Goal: Task Accomplishment & Management: Complete application form

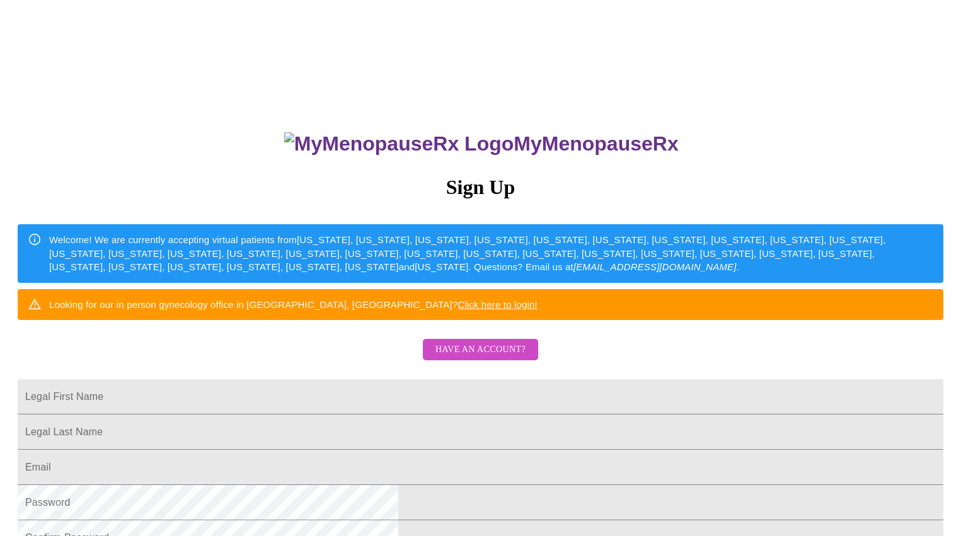
click at [459, 358] on span "Have an account?" at bounding box center [480, 350] width 90 height 16
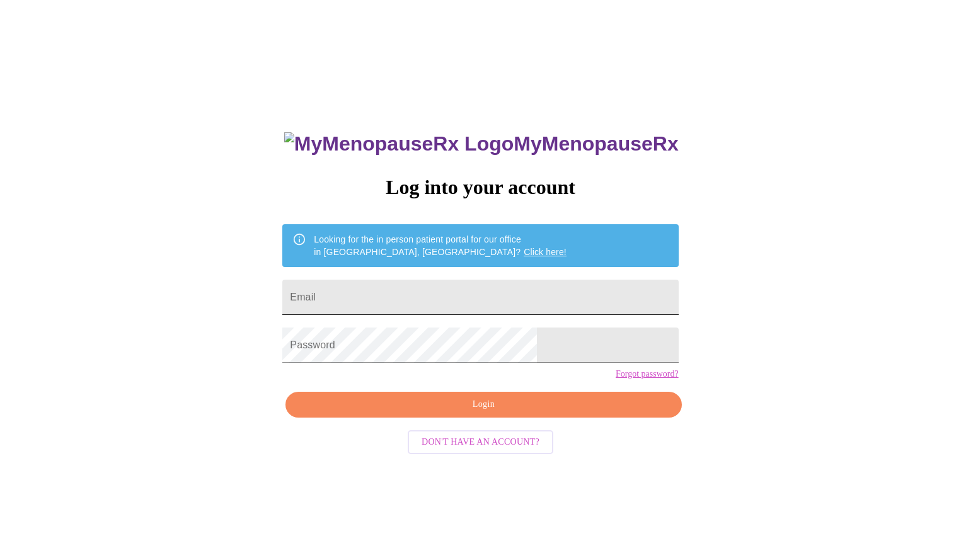
click at [415, 292] on input "Email" at bounding box center [480, 297] width 396 height 35
type input "[EMAIL_ADDRESS][DOMAIN_NAME]"
click at [489, 301] on input "[EMAIL_ADDRESS][DOMAIN_NAME]" at bounding box center [480, 297] width 396 height 35
click at [315, 334] on div "MyMenopauseRx Log into your account Looking for the in person patient portal fo…" at bounding box center [480, 326] width 951 height 643
click at [471, 418] on button "Login" at bounding box center [483, 405] width 396 height 26
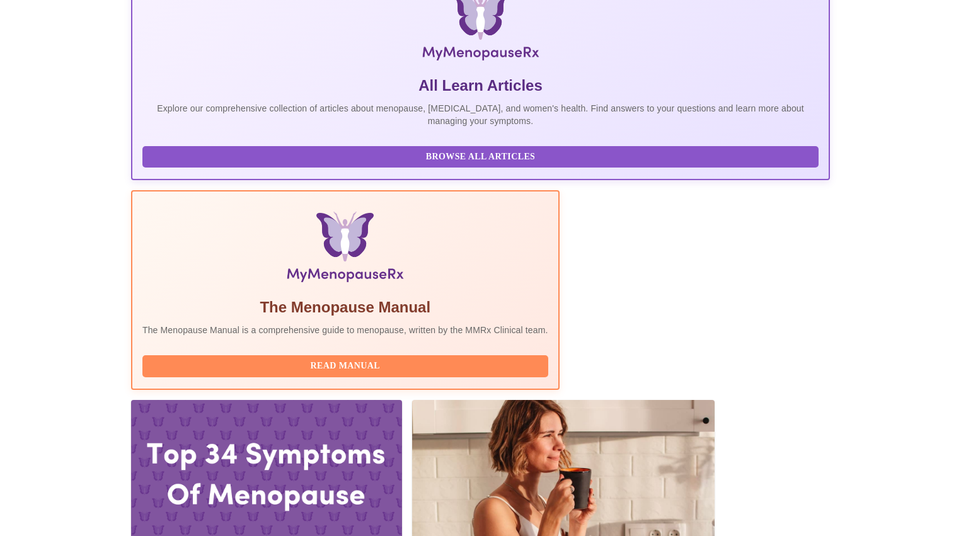
scroll to position [250, 0]
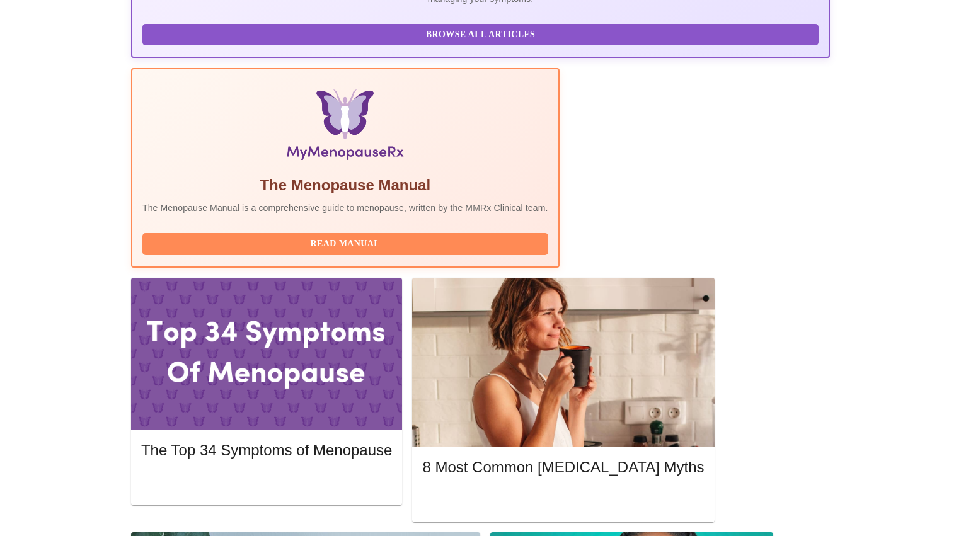
scroll to position [352, 0]
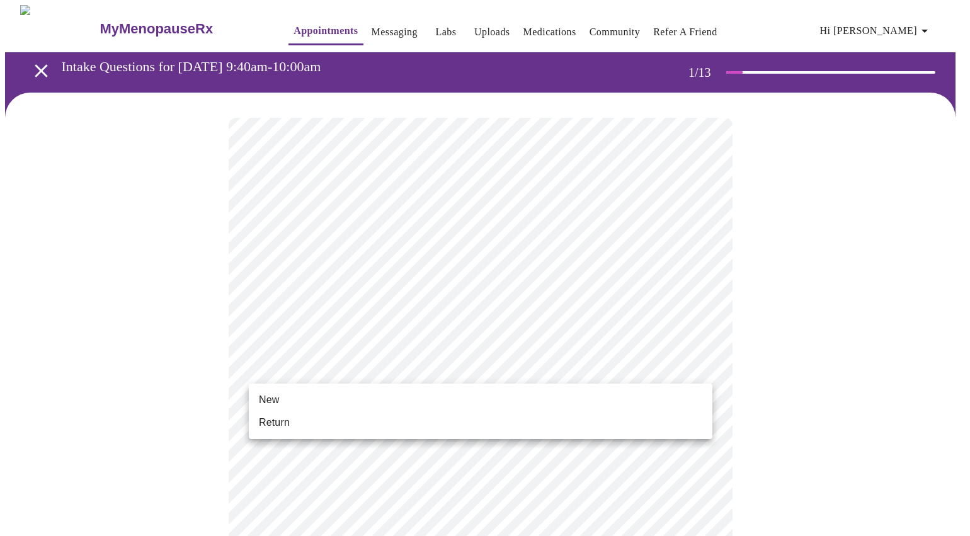
click at [302, 417] on li "Return" at bounding box center [481, 422] width 464 height 23
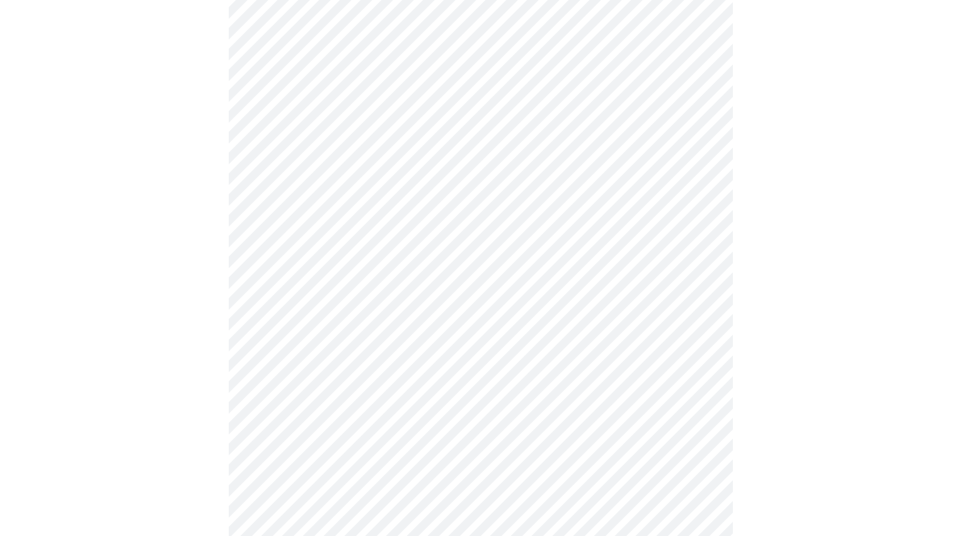
scroll to position [589, 0]
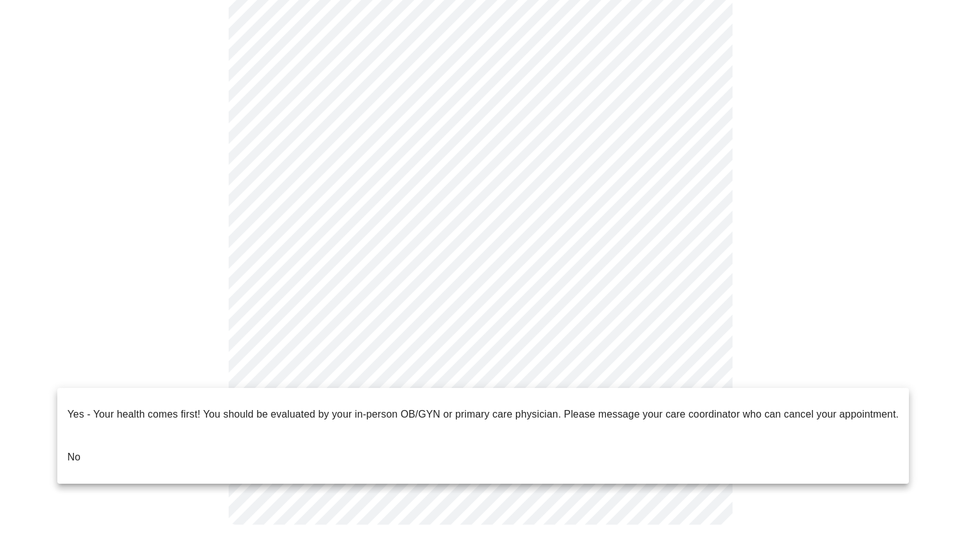
click at [305, 441] on li "No" at bounding box center [483, 457] width 852 height 43
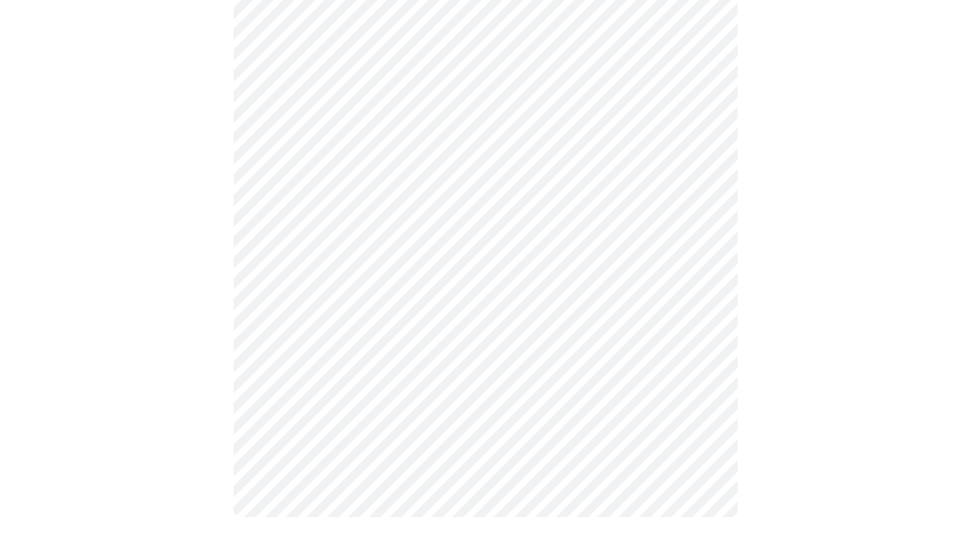
scroll to position [0, 0]
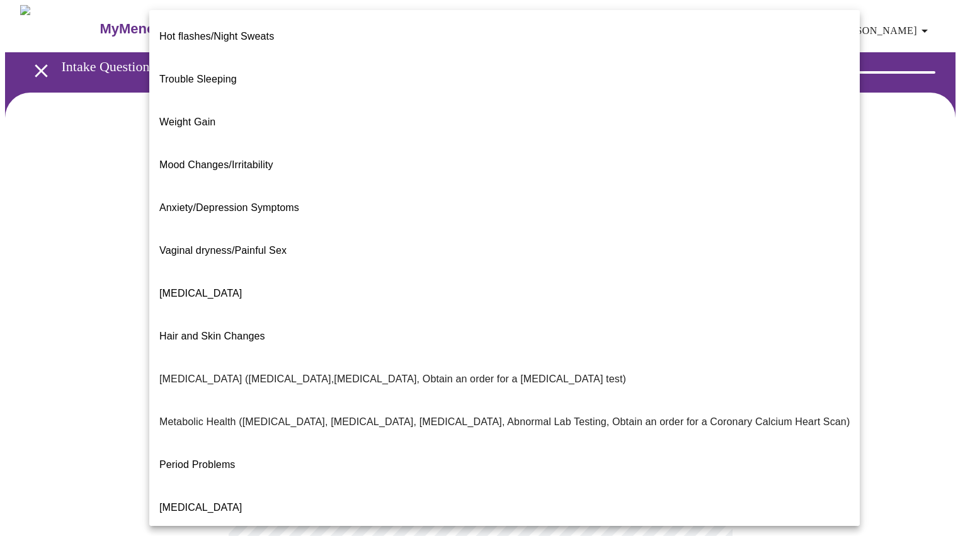
click at [403, 258] on body "MyMenopauseRx Appointments Messaging Labs Uploads Medications Community Refer a…" at bounding box center [485, 383] width 960 height 757
click at [184, 117] on span "Weight Gain" at bounding box center [187, 122] width 56 height 11
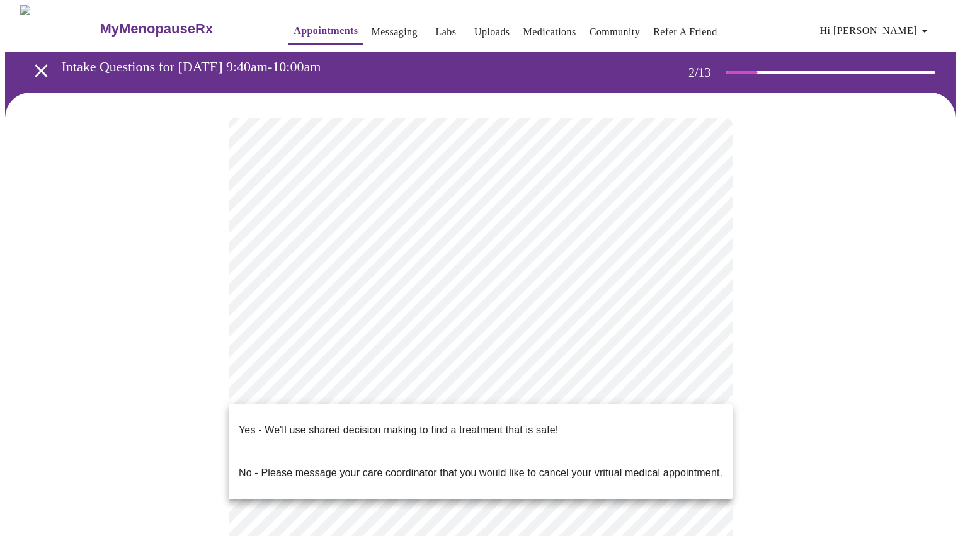
click at [451, 388] on body "MyMenopauseRx Appointments Messaging Labs Uploads Medications Community Refer a…" at bounding box center [485, 380] width 960 height 750
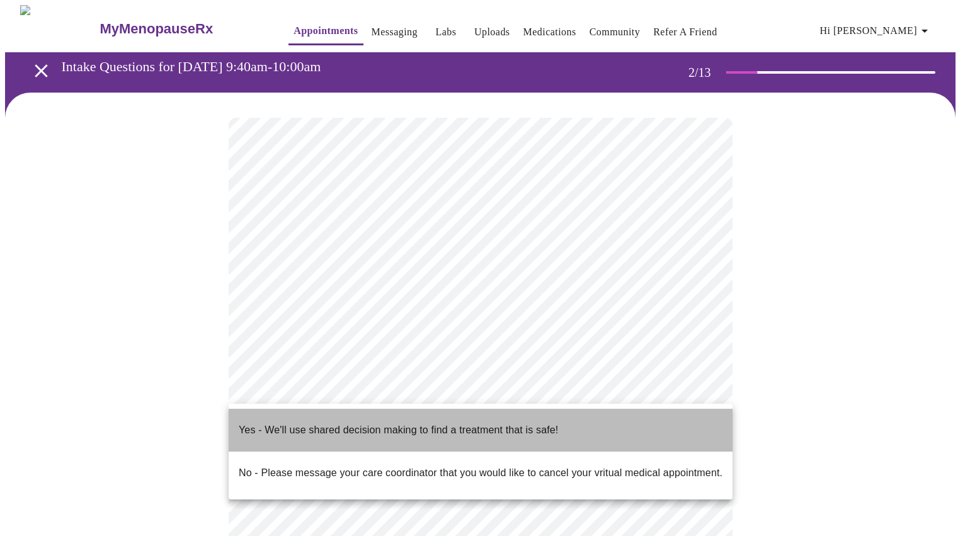
click at [394, 423] on p "Yes - We'll use shared decision making to find a treatment that is safe!" at bounding box center [398, 430] width 319 height 15
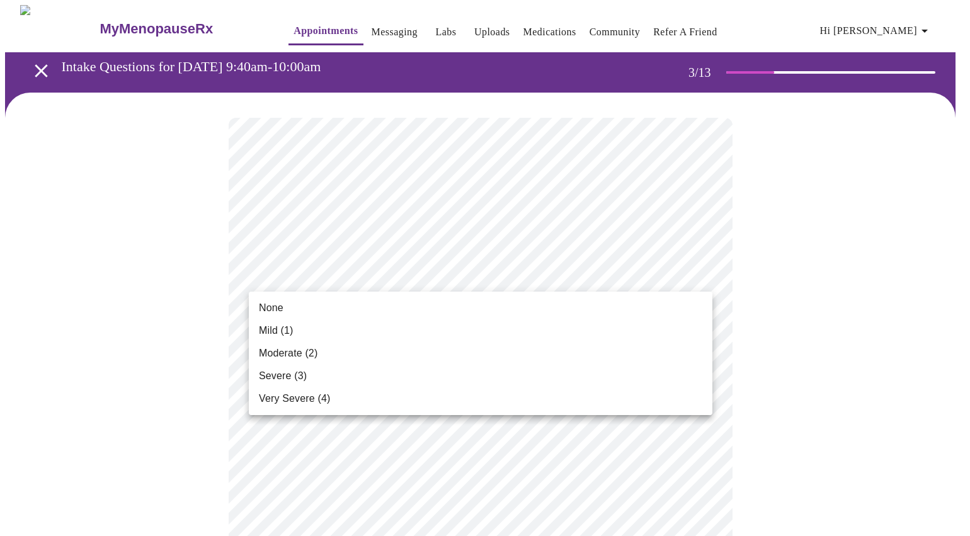
click at [389, 310] on li "None" at bounding box center [481, 308] width 464 height 23
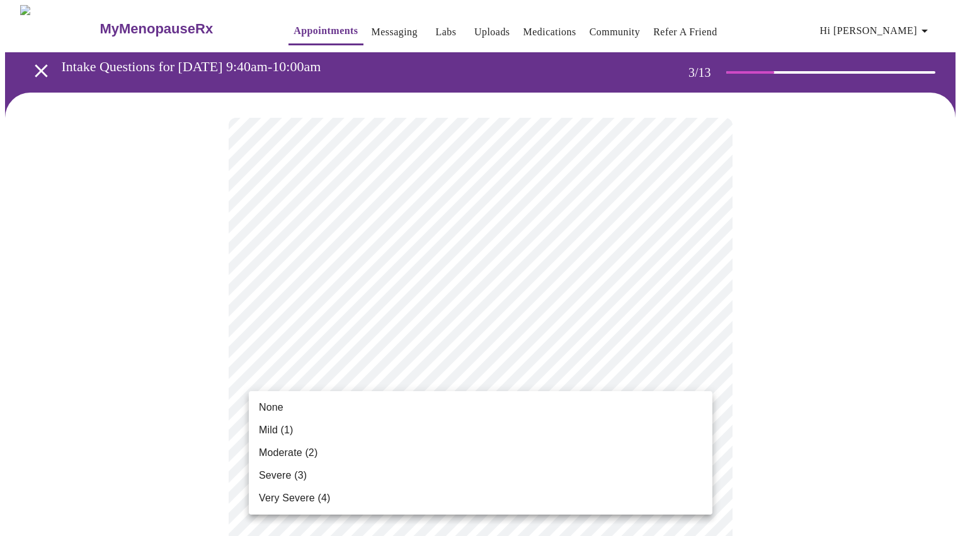
click at [371, 405] on li "None" at bounding box center [481, 407] width 464 height 23
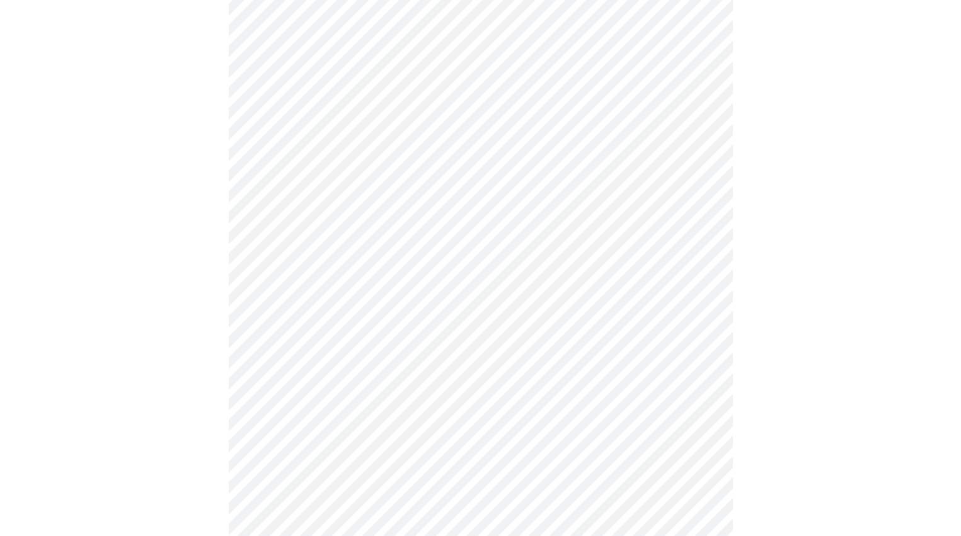
scroll to position [157, 0]
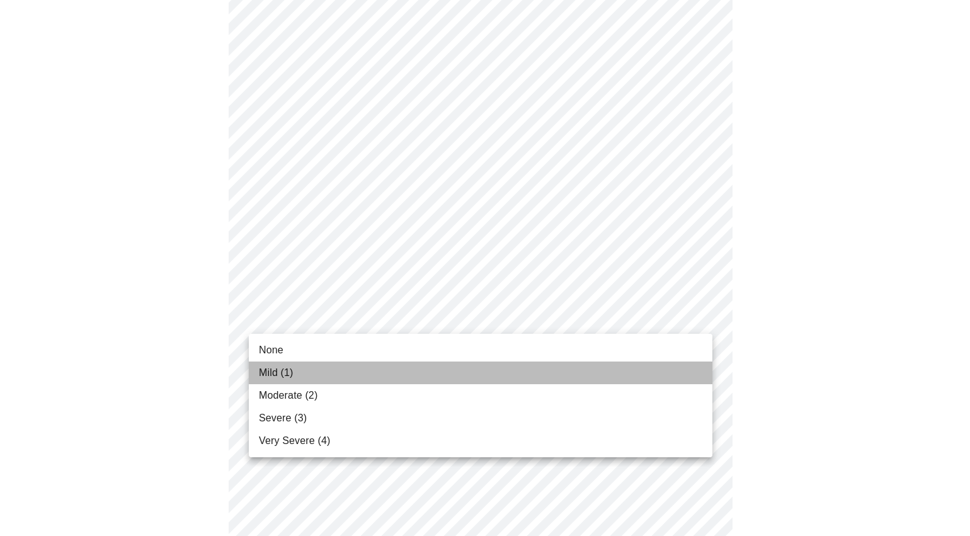
click at [398, 371] on li "Mild (1)" at bounding box center [481, 373] width 464 height 23
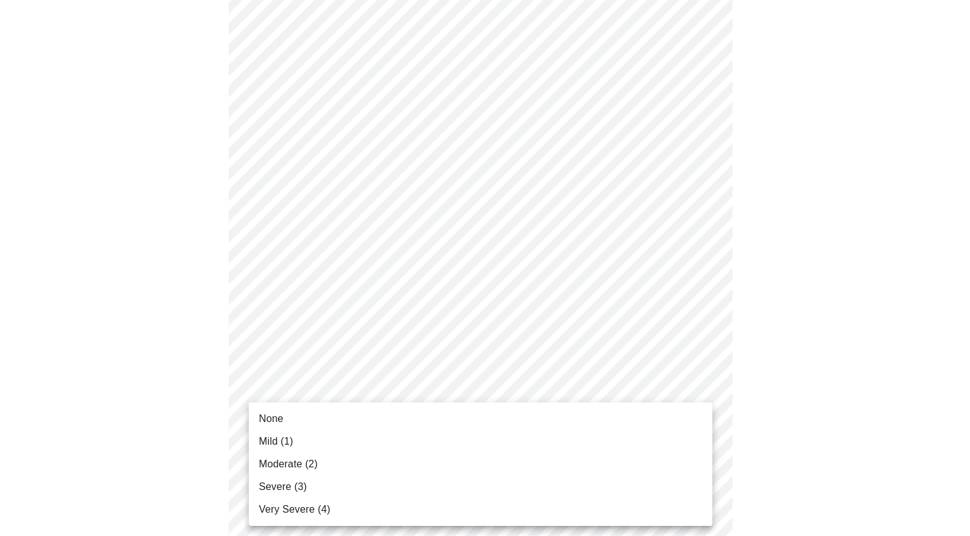
click at [318, 443] on li "Mild (1)" at bounding box center [481, 441] width 464 height 23
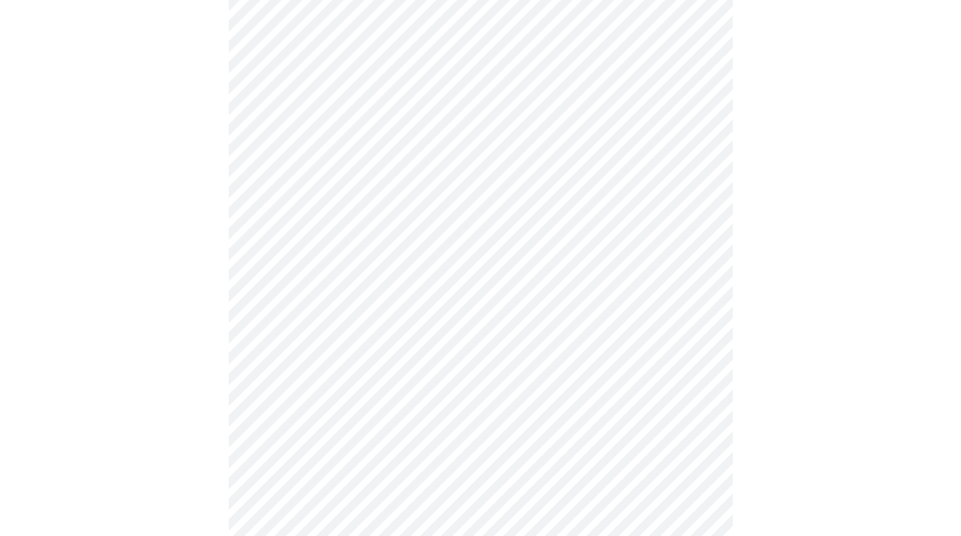
scroll to position [295, 0]
click at [371, 360] on body "MyMenopauseRx Appointments Messaging Labs Uploads Medications Community Refer a…" at bounding box center [480, 513] width 951 height 1606
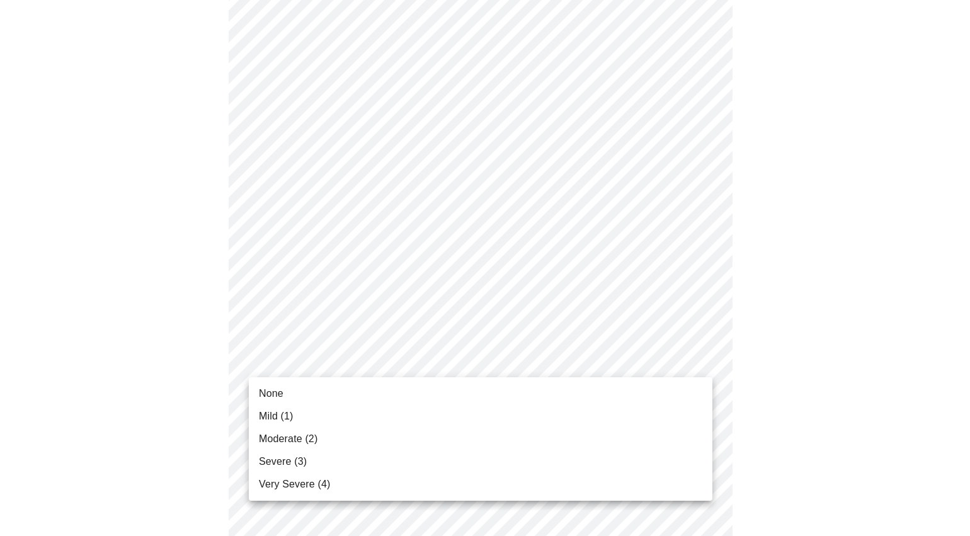
click at [352, 414] on li "Mild (1)" at bounding box center [481, 416] width 464 height 23
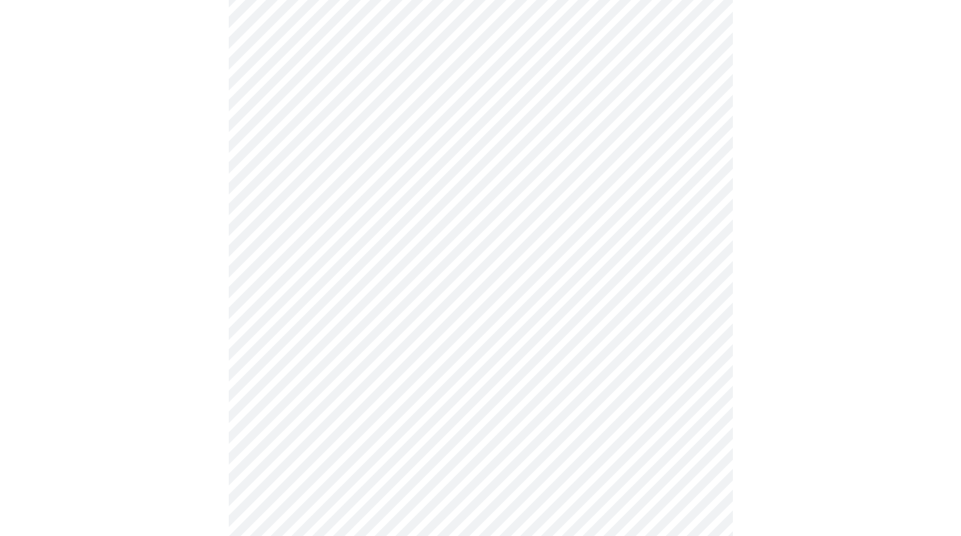
scroll to position [419, 0]
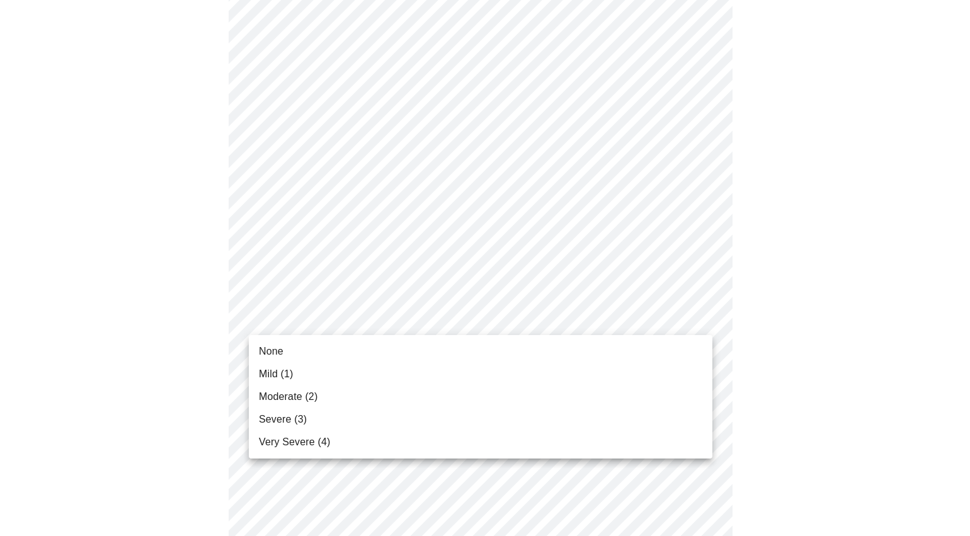
click at [400, 327] on body "MyMenopauseRx Appointments Messaging Labs Uploads Medications Community Refer a…" at bounding box center [485, 380] width 960 height 1588
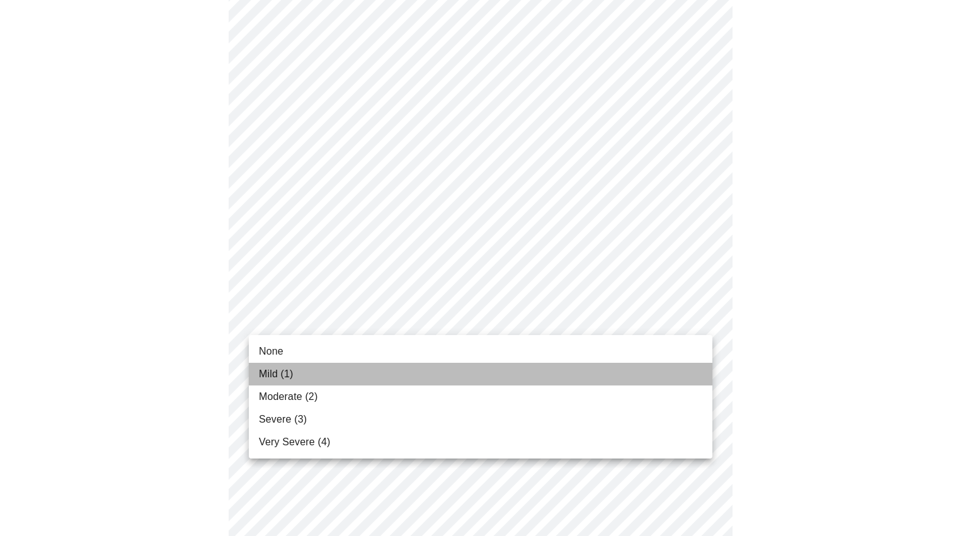
click at [343, 367] on li "Mild (1)" at bounding box center [481, 374] width 464 height 23
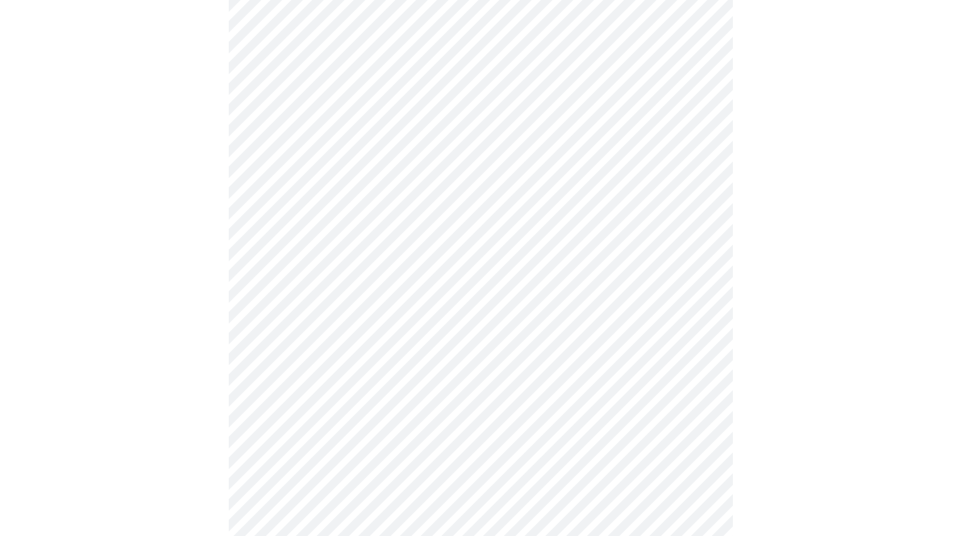
scroll to position [532, 0]
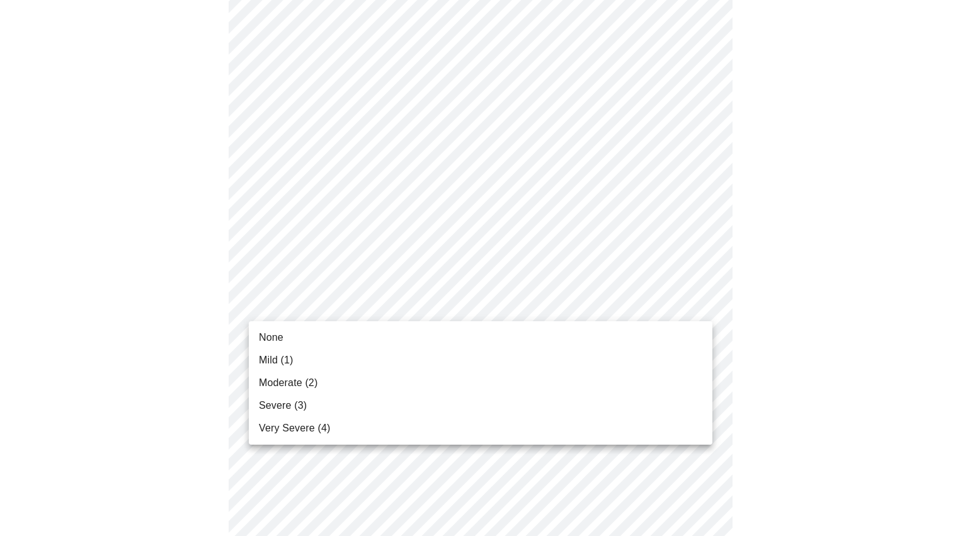
click at [407, 306] on body "MyMenopauseRx Appointments Messaging Labs Uploads Medications Community Refer a…" at bounding box center [485, 258] width 960 height 1570
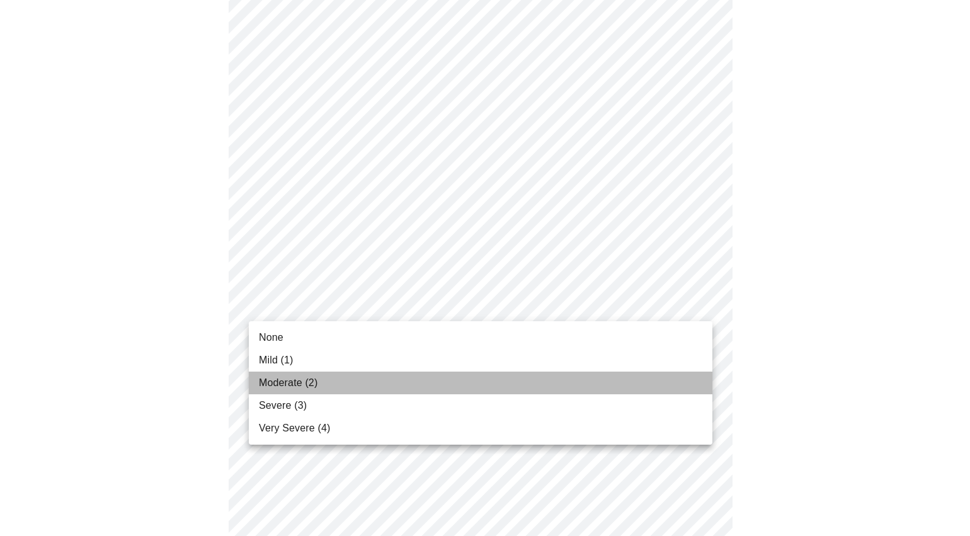
click at [377, 389] on li "Moderate (2)" at bounding box center [481, 383] width 464 height 23
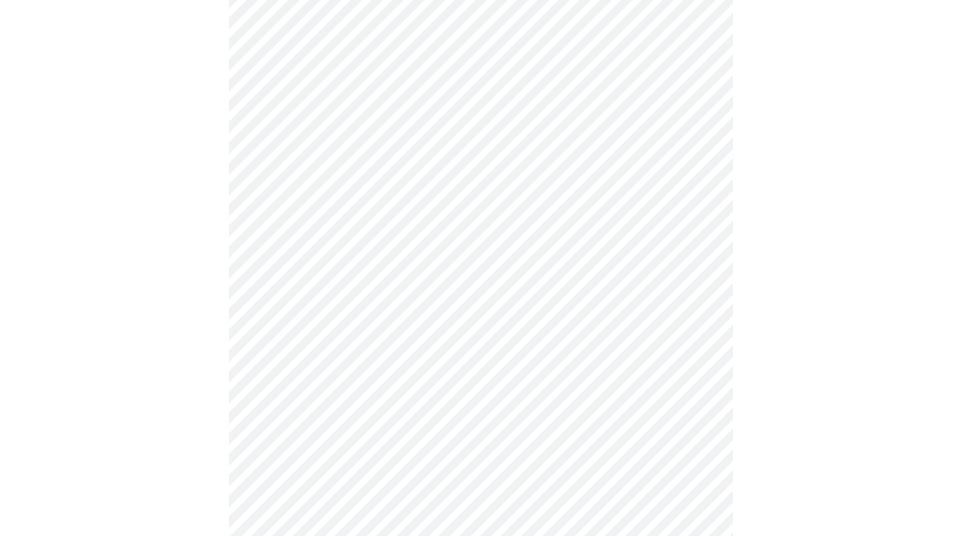
scroll to position [537, 0]
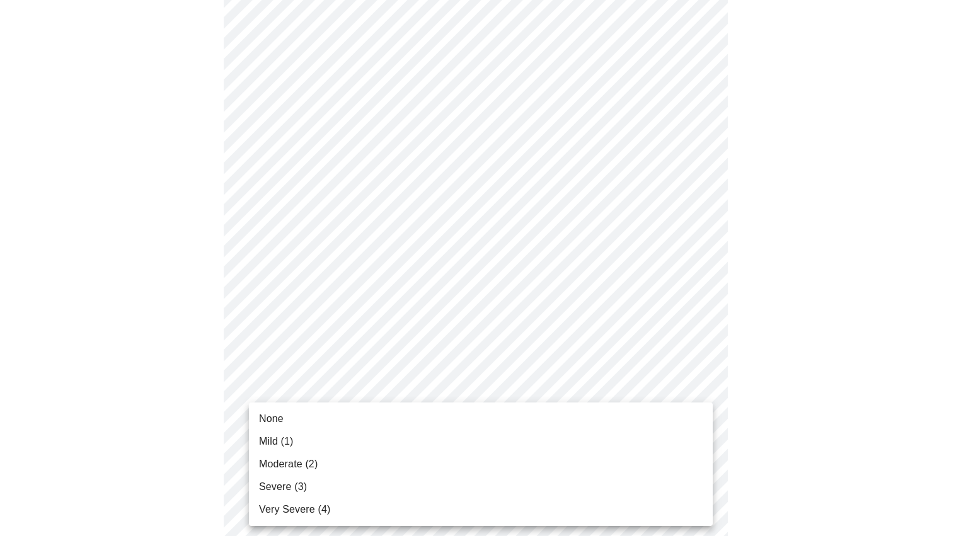
click at [400, 406] on body "MyMenopauseRx Appointments Messaging Labs Uploads Medications Community Refer a…" at bounding box center [480, 244] width 951 height 1553
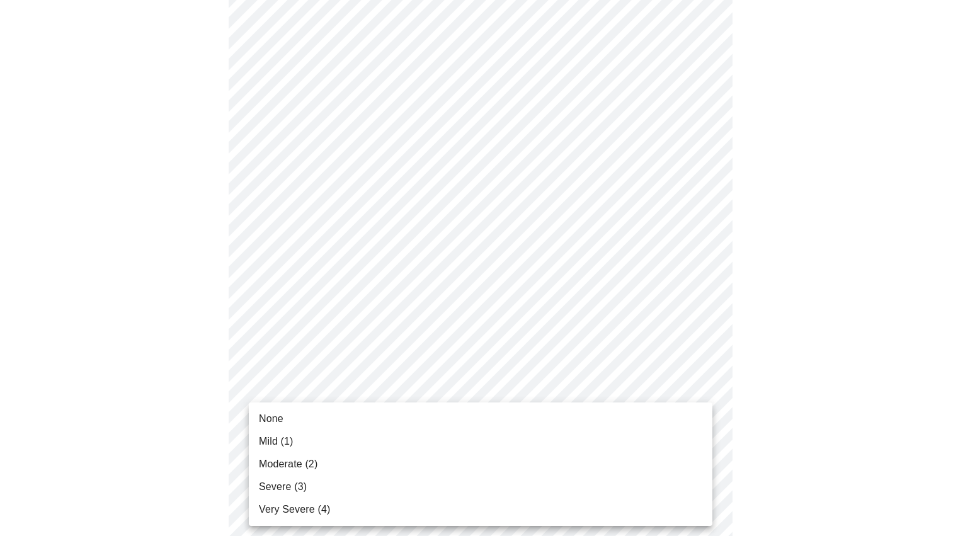
click at [366, 421] on li "None" at bounding box center [481, 419] width 464 height 23
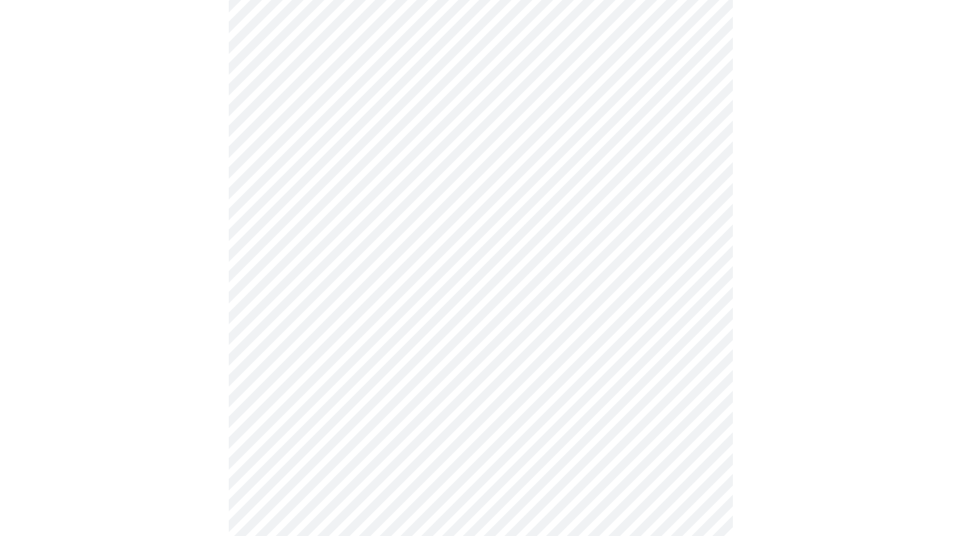
scroll to position [714, 0]
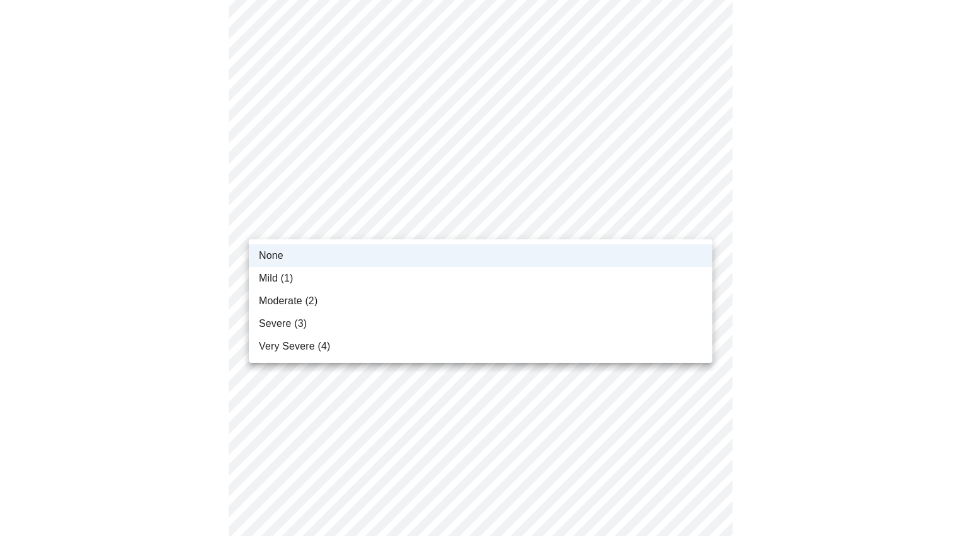
click at [355, 236] on body "MyMenopauseRx Appointments Messaging Labs Uploads Medications Community Refer a…" at bounding box center [485, 58] width 960 height 1535
click at [336, 281] on li "Mild (1)" at bounding box center [481, 278] width 464 height 23
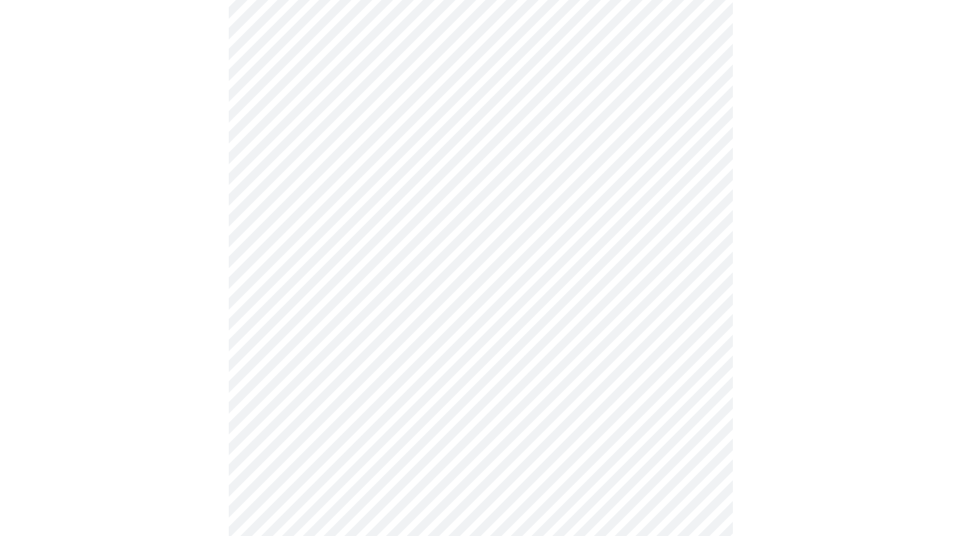
click at [456, 319] on body "MyMenopauseRx Appointments Messaging Labs Uploads Medications Community Refer a…" at bounding box center [480, 58] width 951 height 1535
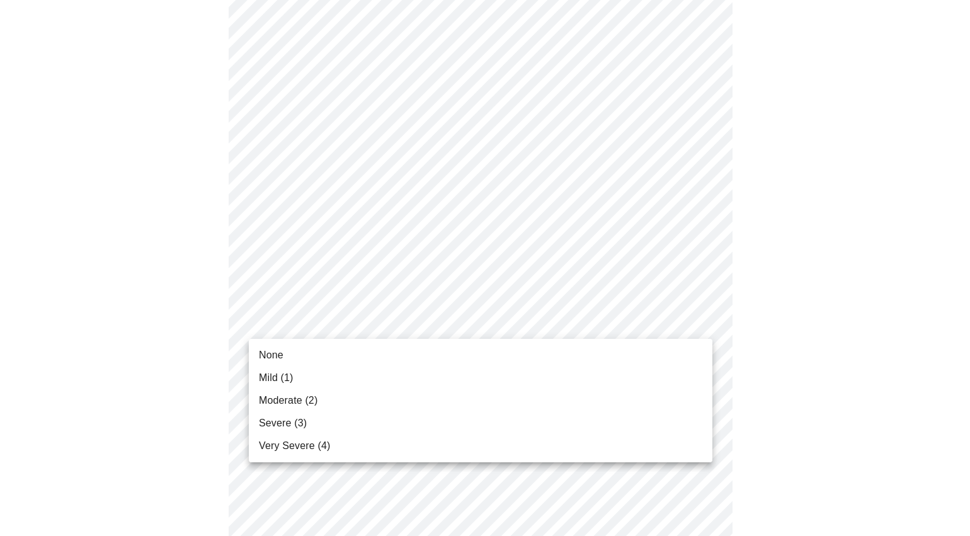
click at [420, 356] on li "None" at bounding box center [481, 355] width 464 height 23
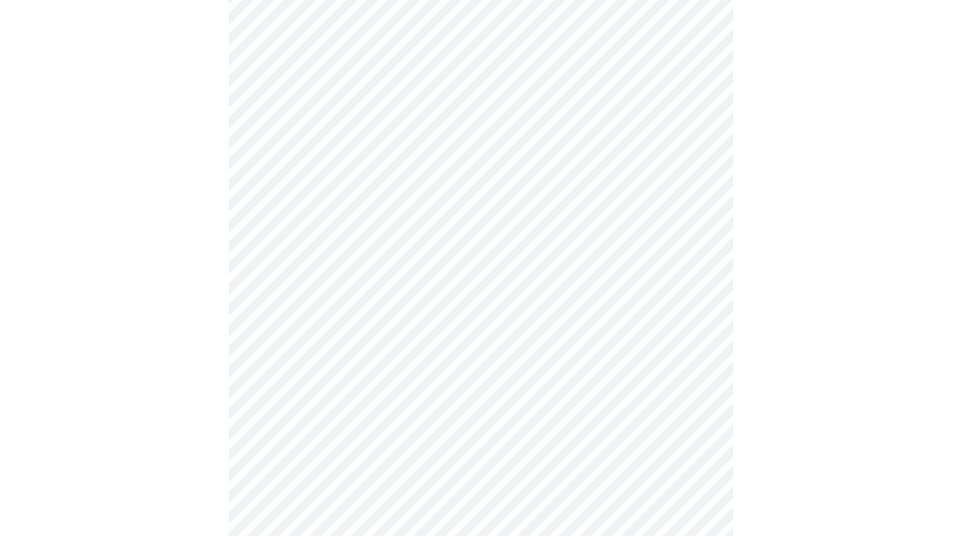
scroll to position [916, 0]
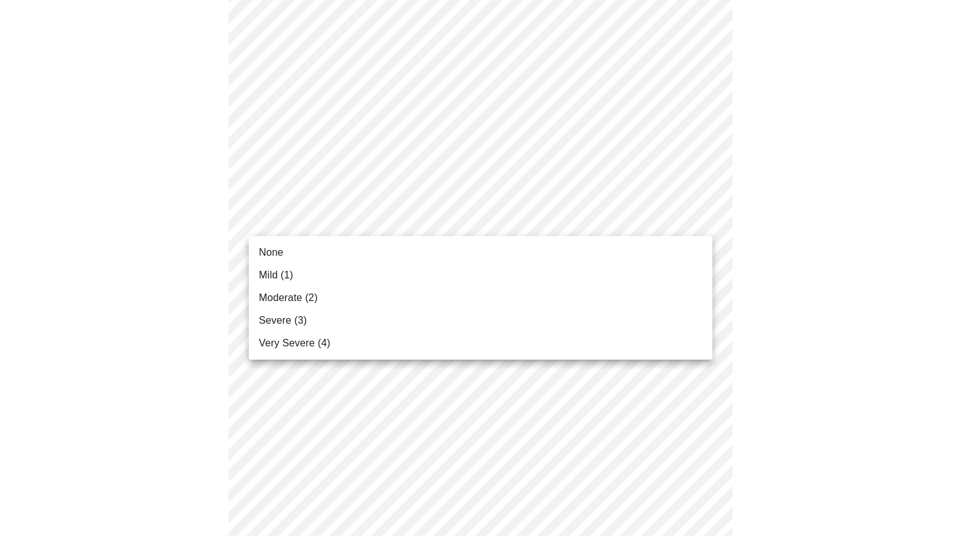
click at [351, 254] on li "None" at bounding box center [481, 252] width 464 height 23
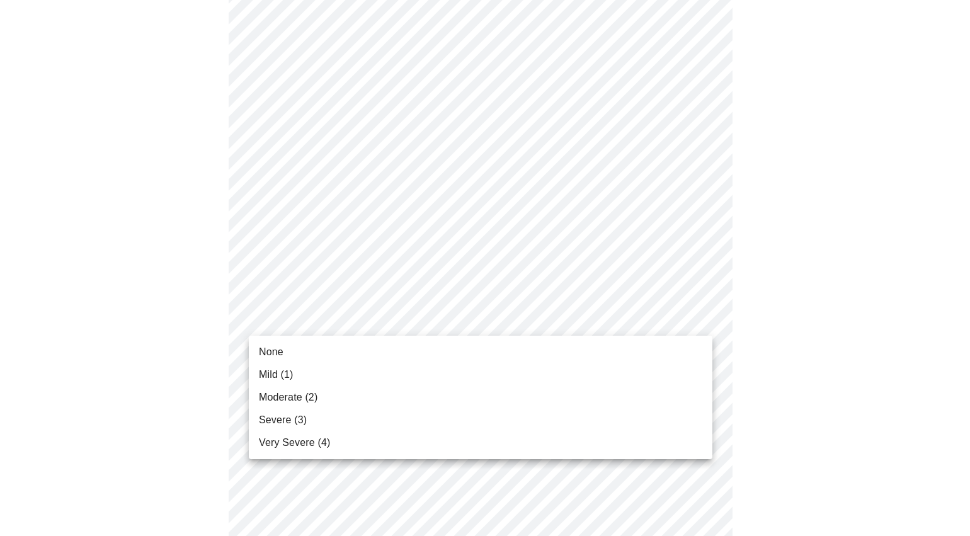
click at [403, 367] on li "Mild (1)" at bounding box center [481, 375] width 464 height 23
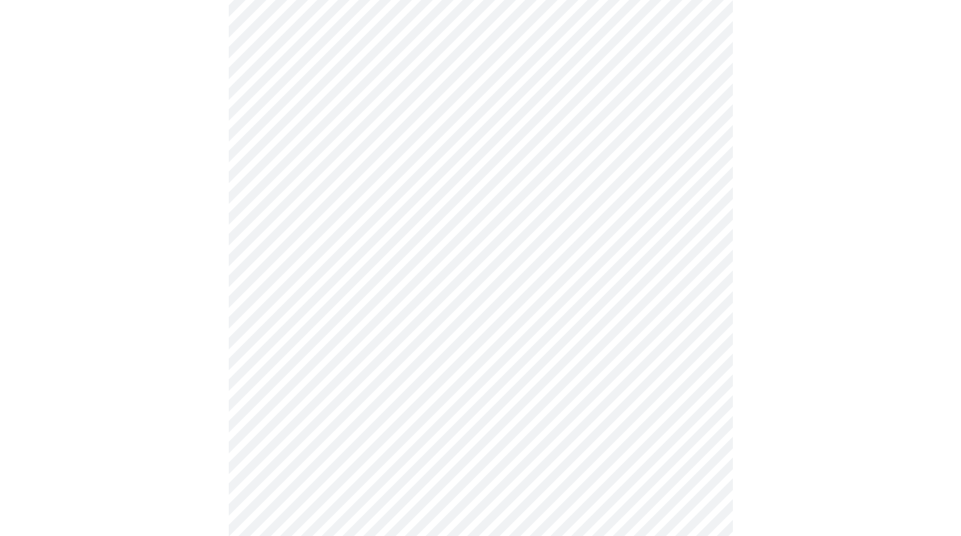
scroll to position [440, 0]
click at [456, 324] on body "MyMenopauseRx Appointments Messaging Labs Uploads Medications Community Refer a…" at bounding box center [480, 187] width 951 height 1244
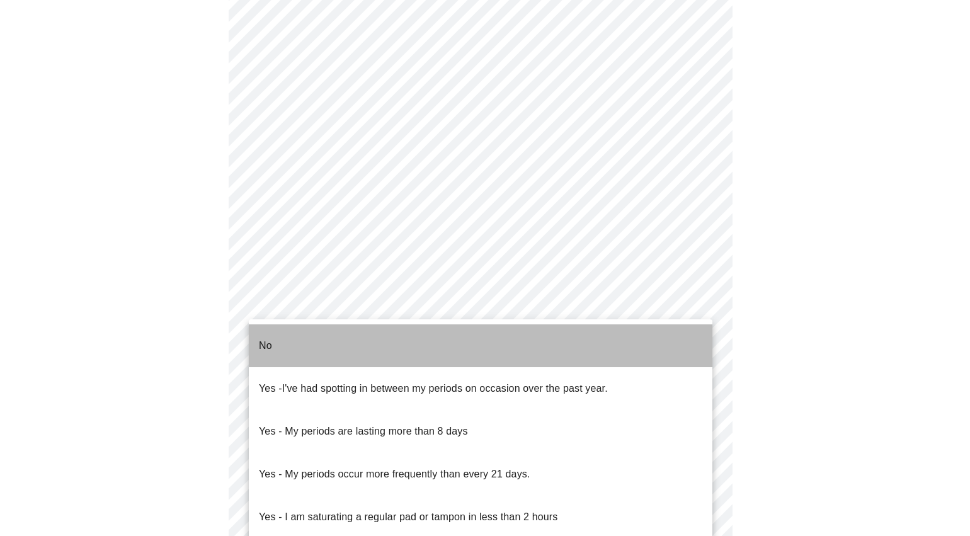
click at [356, 331] on li "No" at bounding box center [481, 346] width 464 height 43
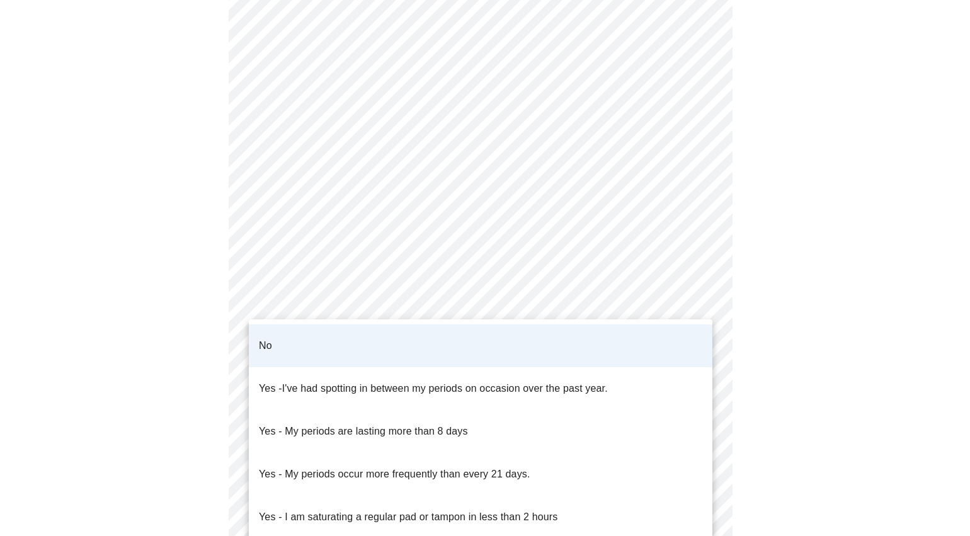
click at [418, 329] on body "MyMenopauseRx Appointments Messaging Labs Uploads Medications Community Refer a…" at bounding box center [485, 183] width 960 height 1236
click at [820, 321] on div at bounding box center [485, 268] width 970 height 536
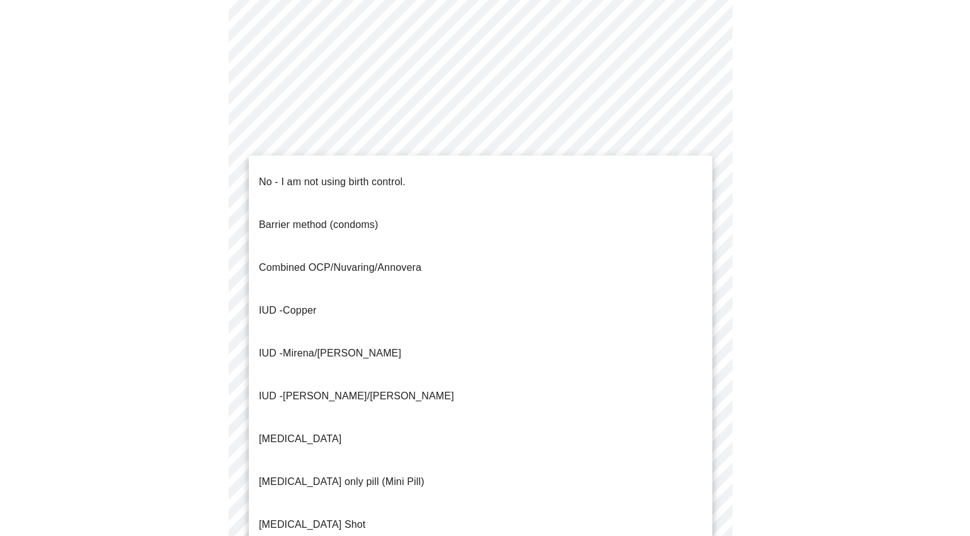
click at [411, 418] on body "MyMenopauseRx Appointments Messaging Labs Uploads Medications Community Refer a…" at bounding box center [485, 183] width 960 height 1236
click at [333, 332] on li "IUD - Mirena/[PERSON_NAME]" at bounding box center [481, 353] width 464 height 43
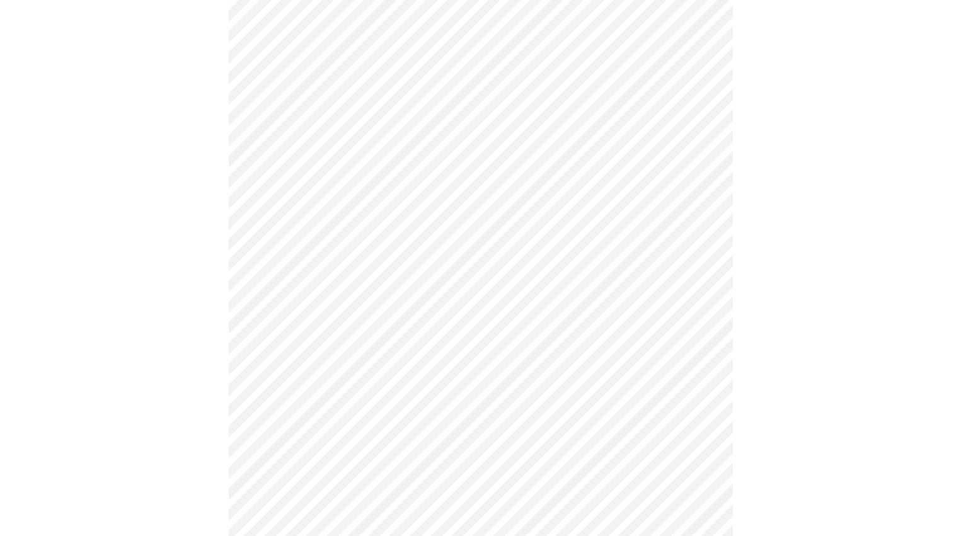
scroll to position [592, 0]
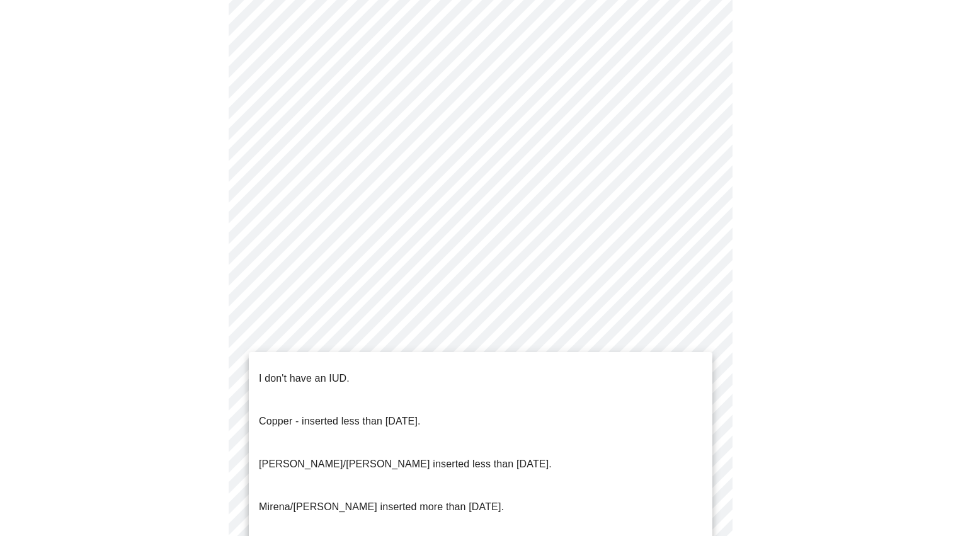
click at [376, 359] on body "MyMenopauseRx Appointments Messaging Labs Uploads Medications Community Refer a…" at bounding box center [485, 27] width 960 height 1229
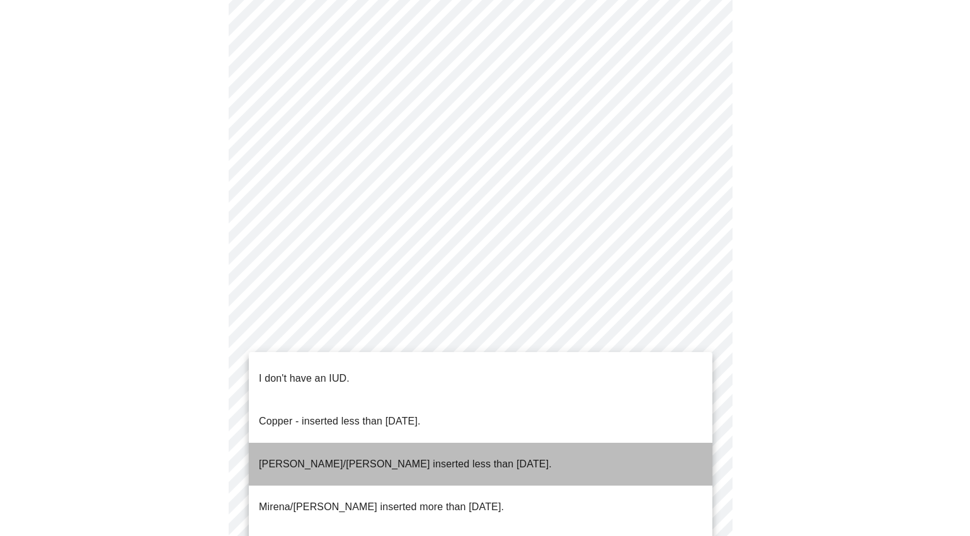
click at [361, 457] on p "[PERSON_NAME]/[PERSON_NAME] inserted less than [DATE]." at bounding box center [405, 464] width 293 height 15
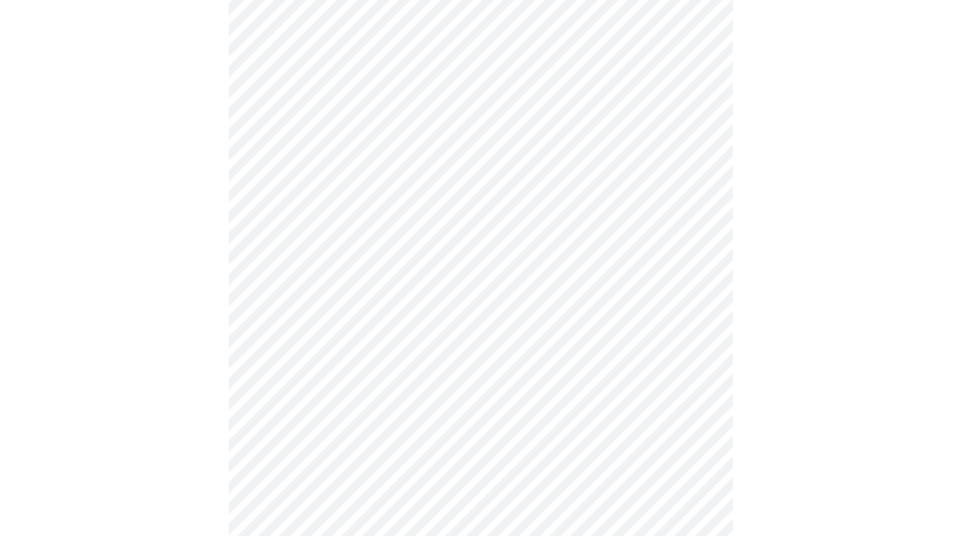
click at [366, 450] on body "MyMenopauseRx Appointments Messaging Labs Uploads Medications Community Refer a…" at bounding box center [480, 23] width 951 height 1221
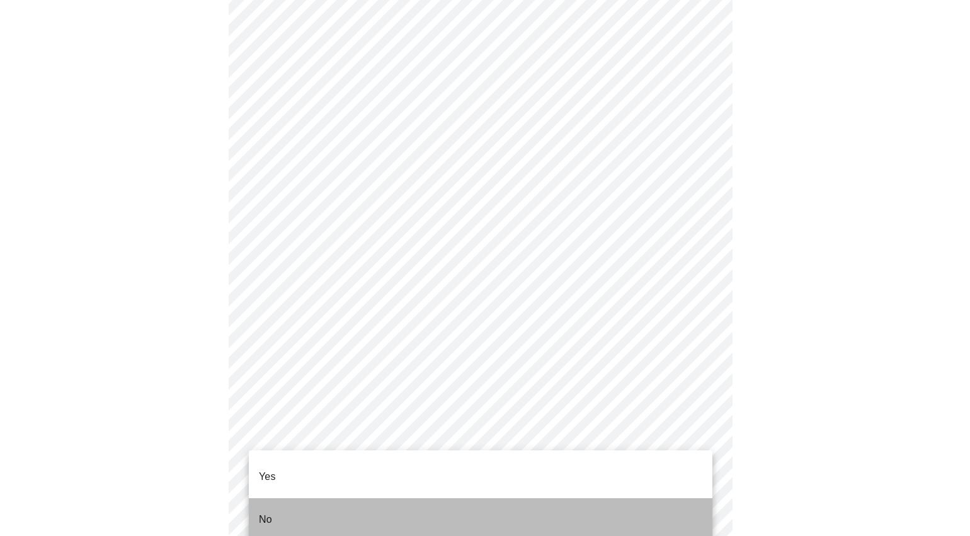
click at [303, 500] on li "No" at bounding box center [481, 519] width 464 height 43
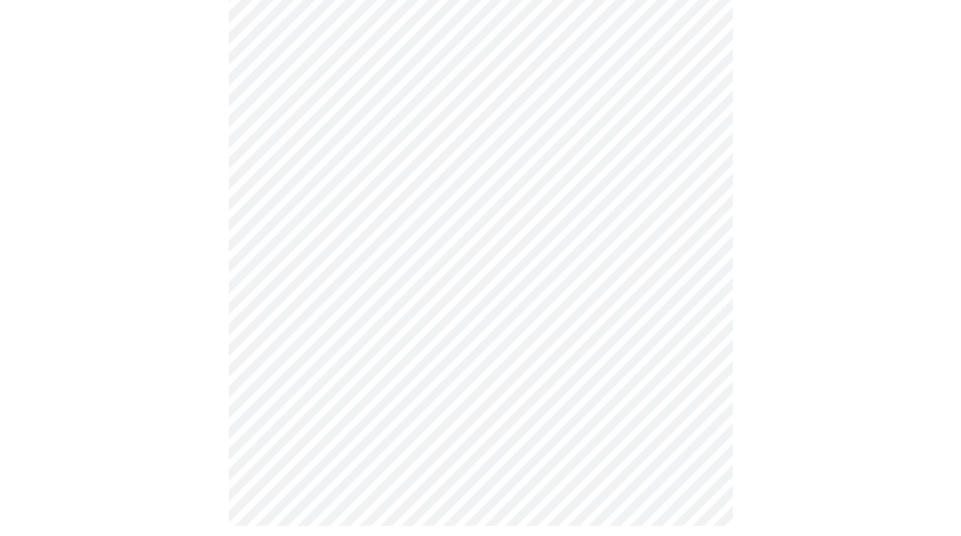
scroll to position [677, 0]
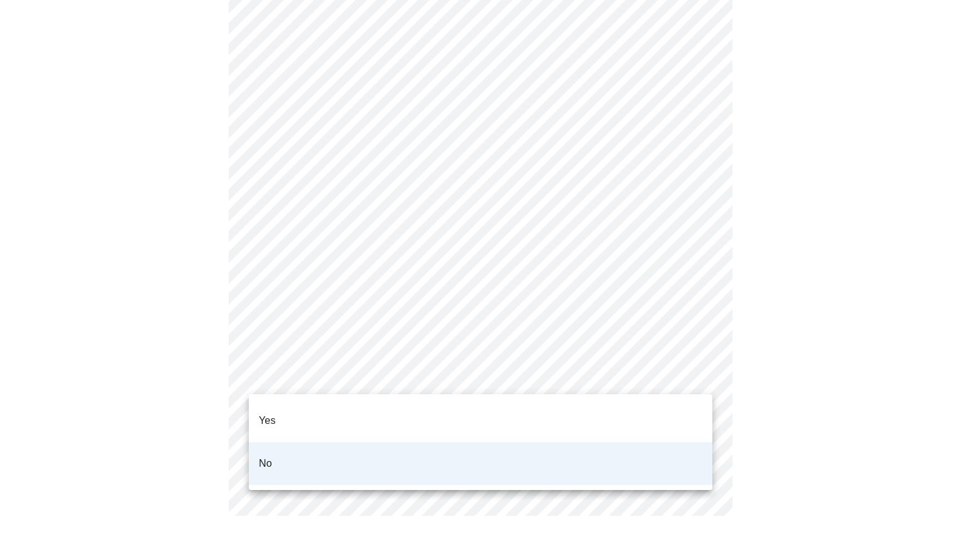
click at [350, 411] on li "Yes" at bounding box center [481, 420] width 464 height 43
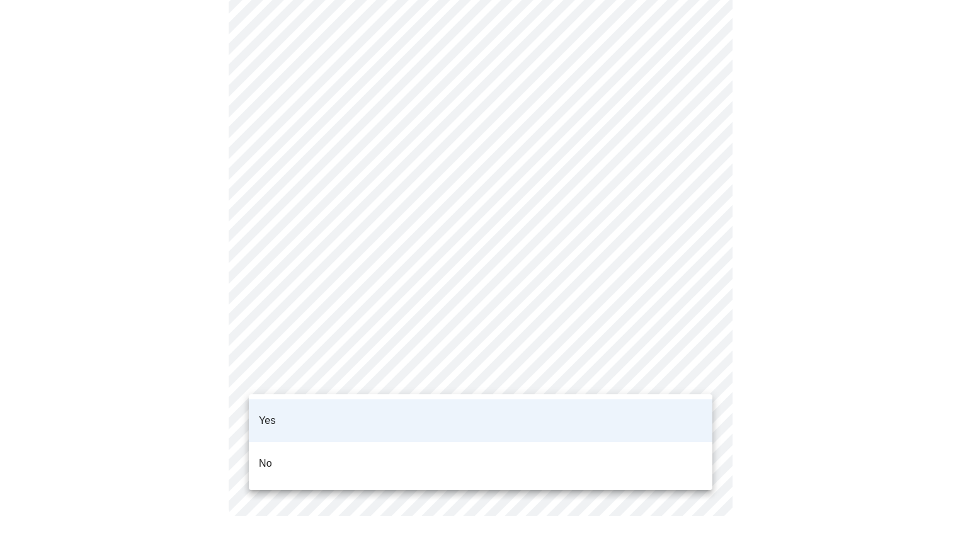
click at [476, 442] on li "No" at bounding box center [481, 463] width 464 height 43
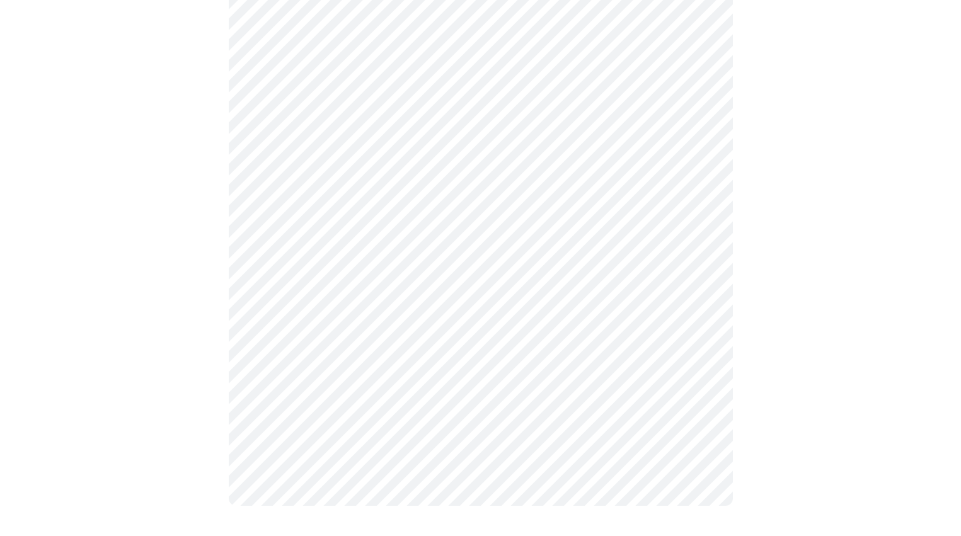
scroll to position [0, 0]
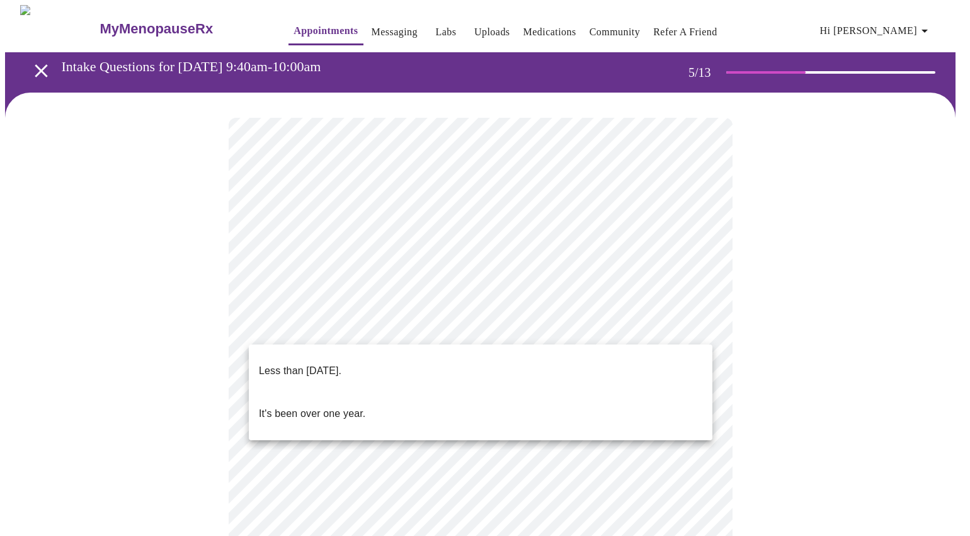
click at [379, 328] on body "MyMenopauseRx Appointments Messaging Labs Uploads Medications Community Refer a…" at bounding box center [485, 515] width 960 height 1021
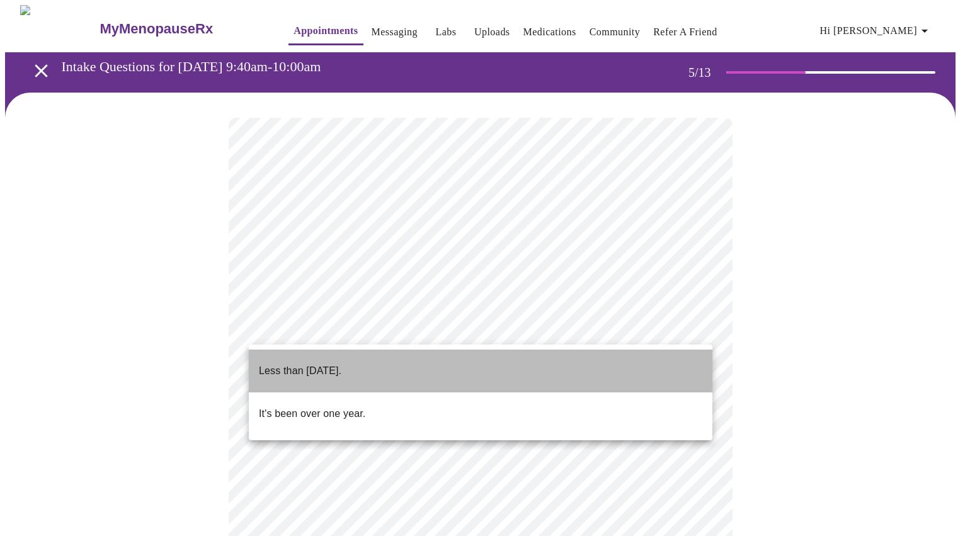
click at [342, 364] on p "Less than [DATE]." at bounding box center [300, 371] width 83 height 15
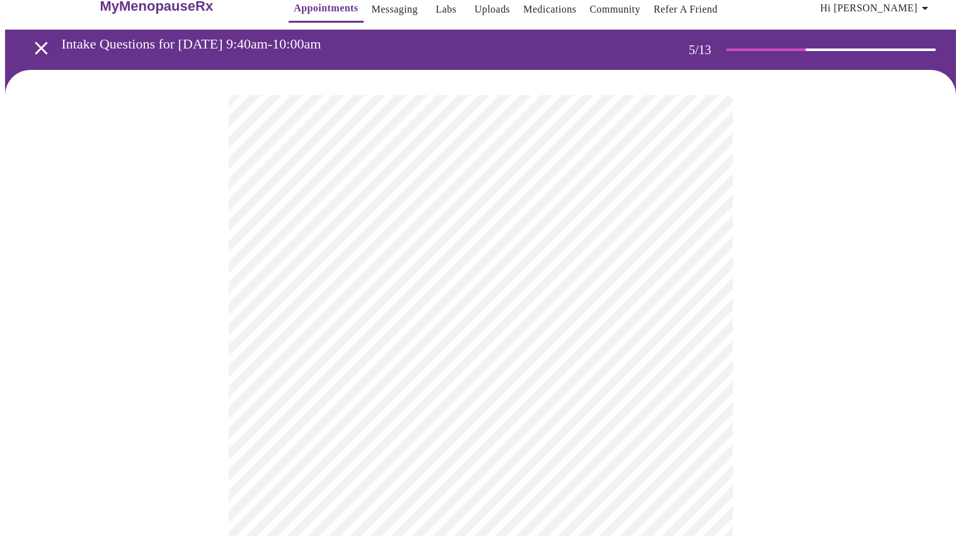
scroll to position [25, 0]
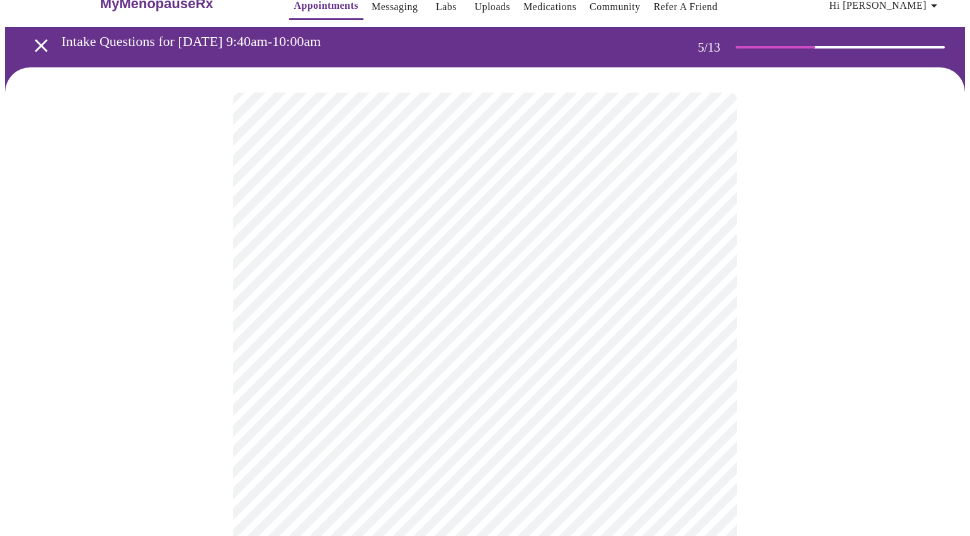
click at [452, 413] on body "MyMenopauseRx Appointments Messaging Labs Uploads Medications Community Refer a…" at bounding box center [485, 486] width 960 height 1013
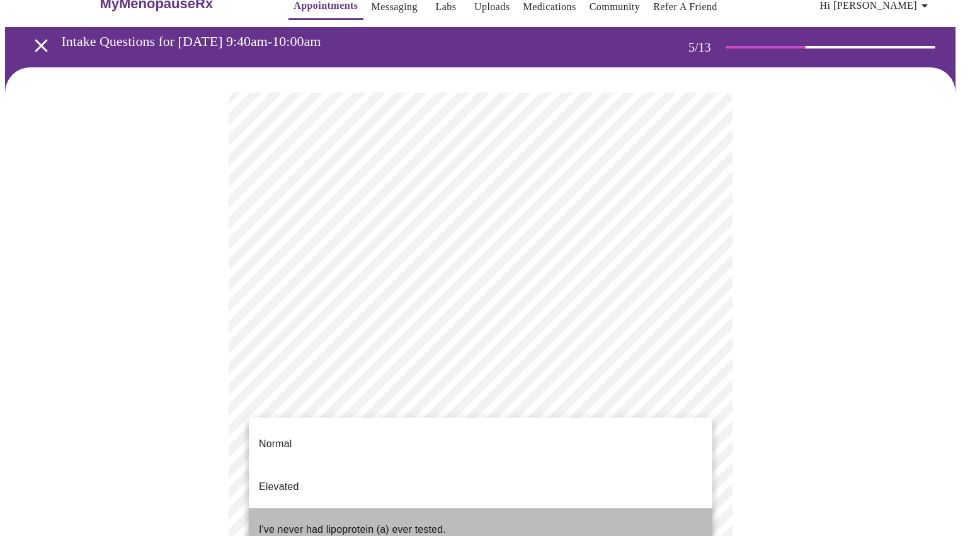
click at [427, 522] on p "I've never had lipoprotein (a) ever tested." at bounding box center [352, 529] width 187 height 15
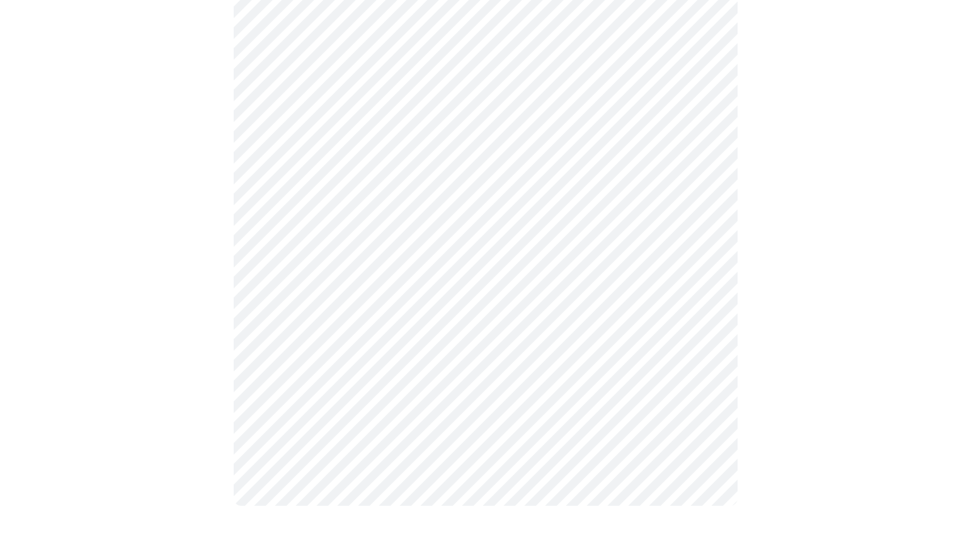
scroll to position [0, 0]
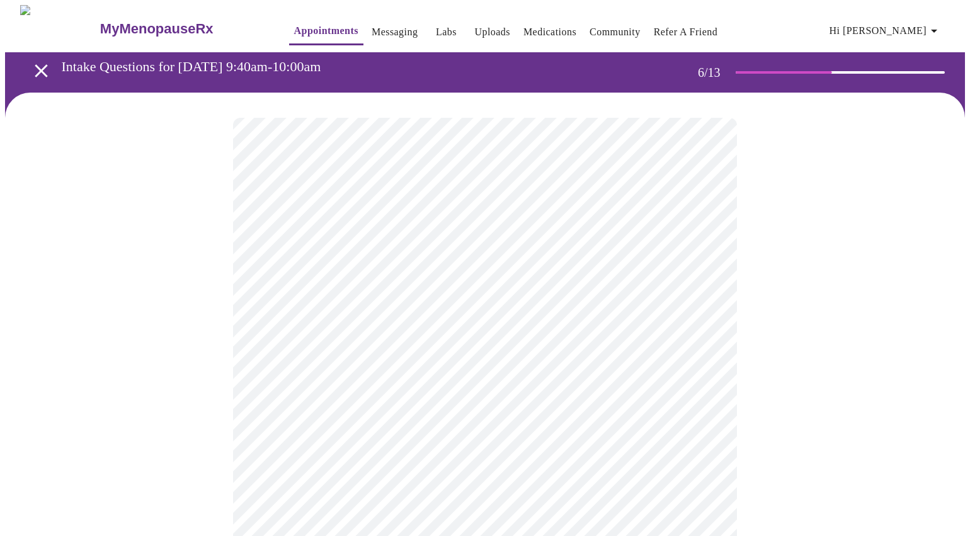
click at [311, 367] on body "MyMenopauseRx Appointments Messaging Labs Uploads Medications Community Refer a…" at bounding box center [485, 341] width 960 height 673
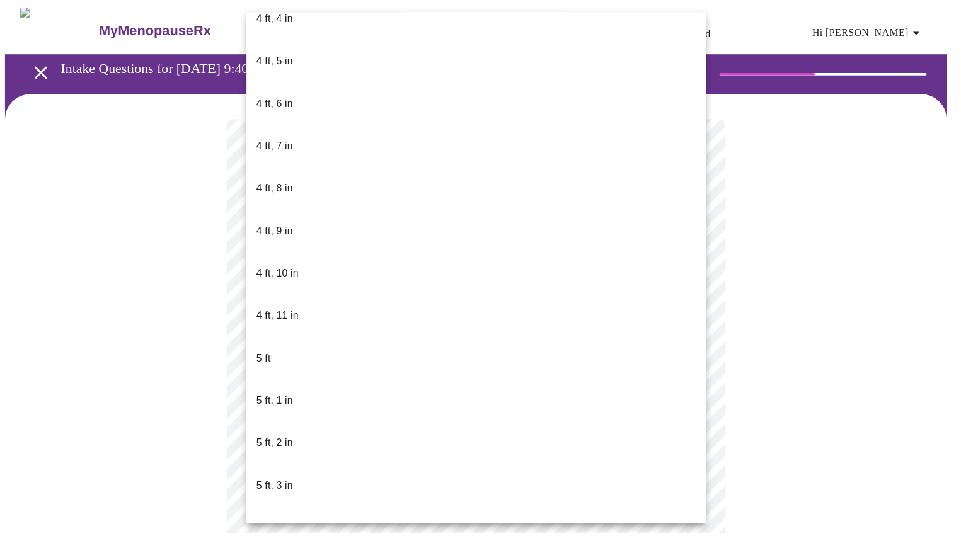
scroll to position [706, 0]
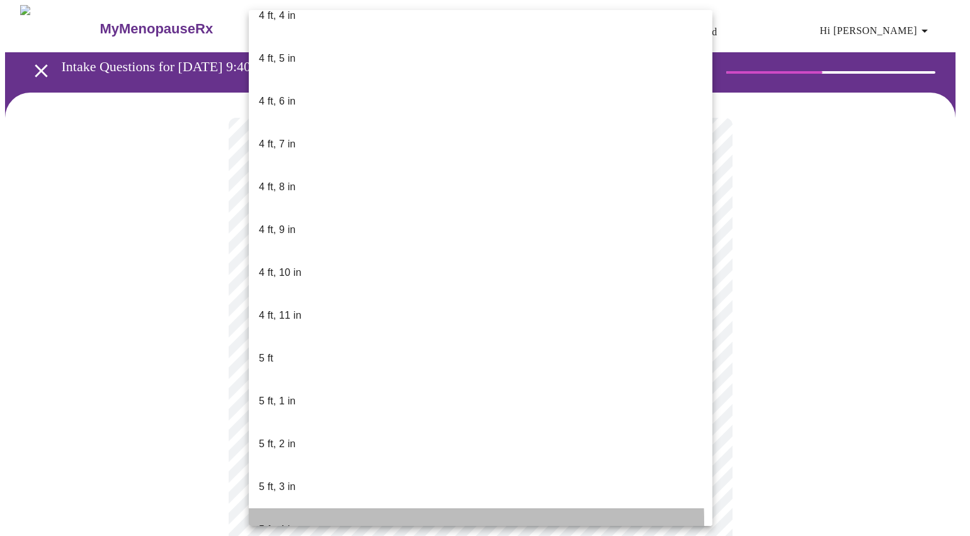
click at [287, 522] on p "5 ft, 4 in" at bounding box center [277, 529] width 37 height 15
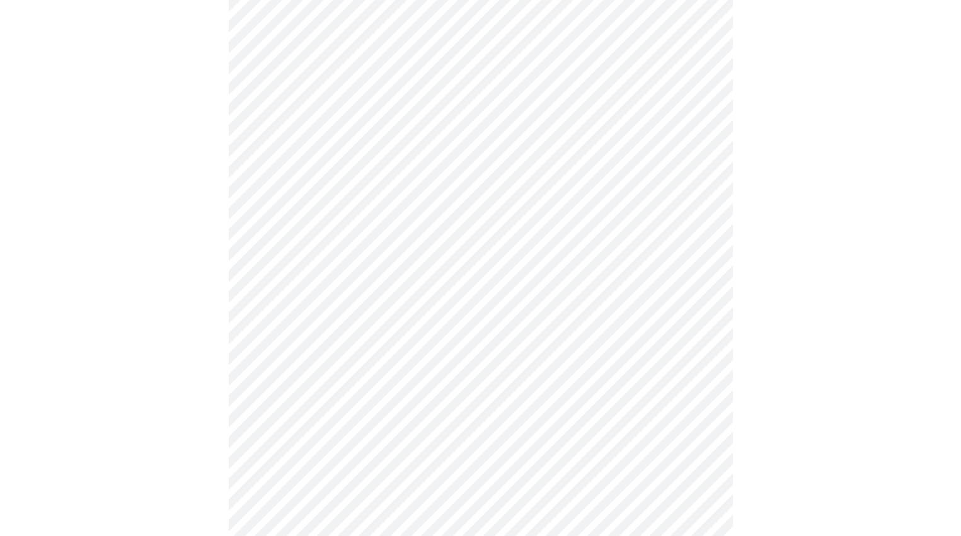
scroll to position [3055, 0]
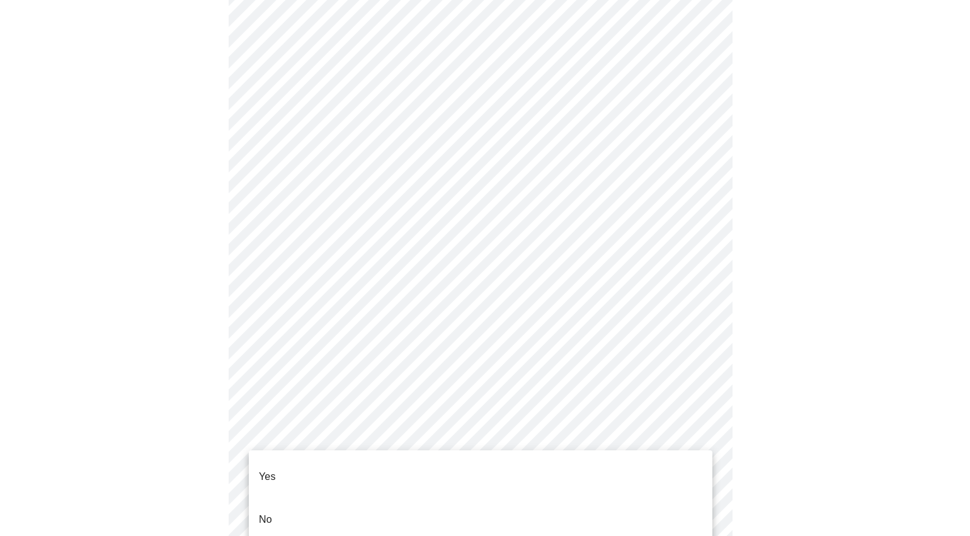
click at [340, 502] on li "No" at bounding box center [481, 519] width 464 height 43
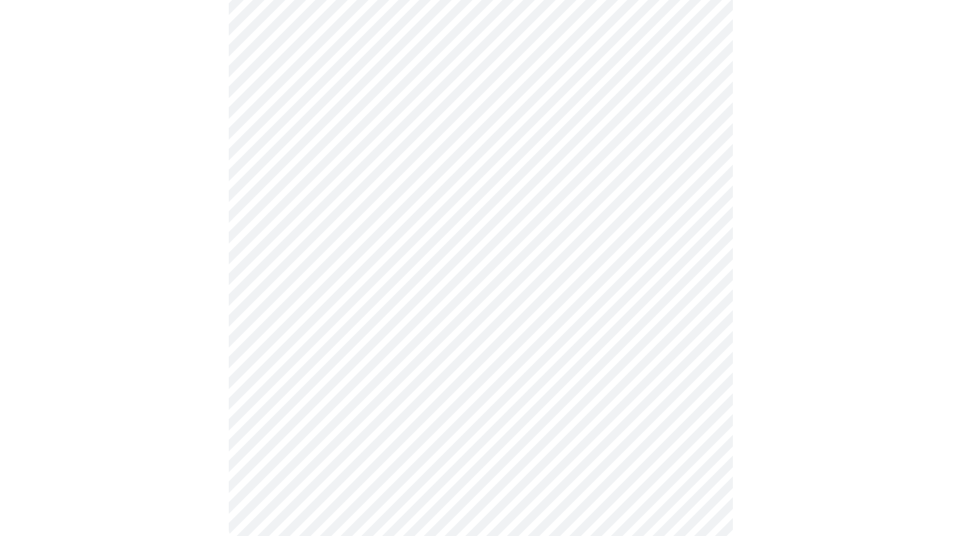
scroll to position [677, 0]
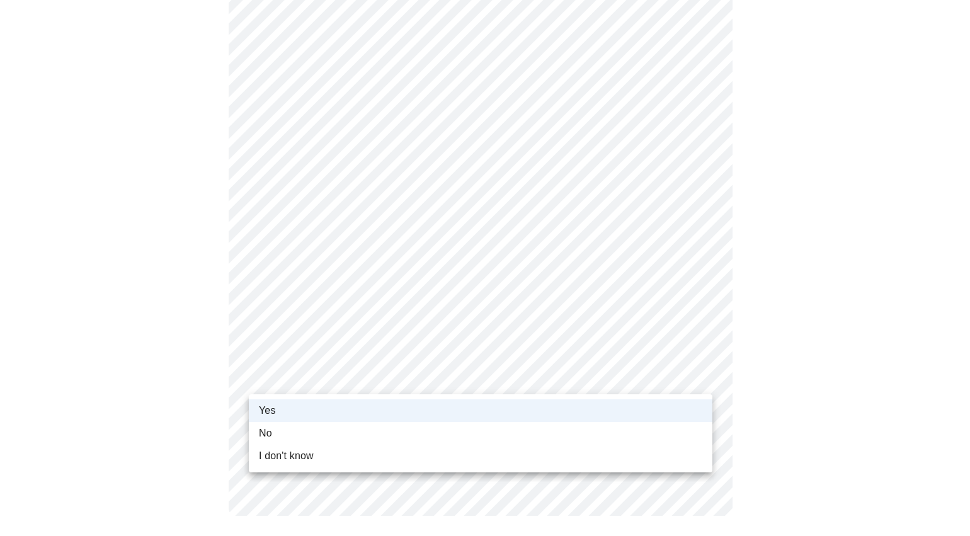
click at [444, 368] on div at bounding box center [485, 268] width 970 height 536
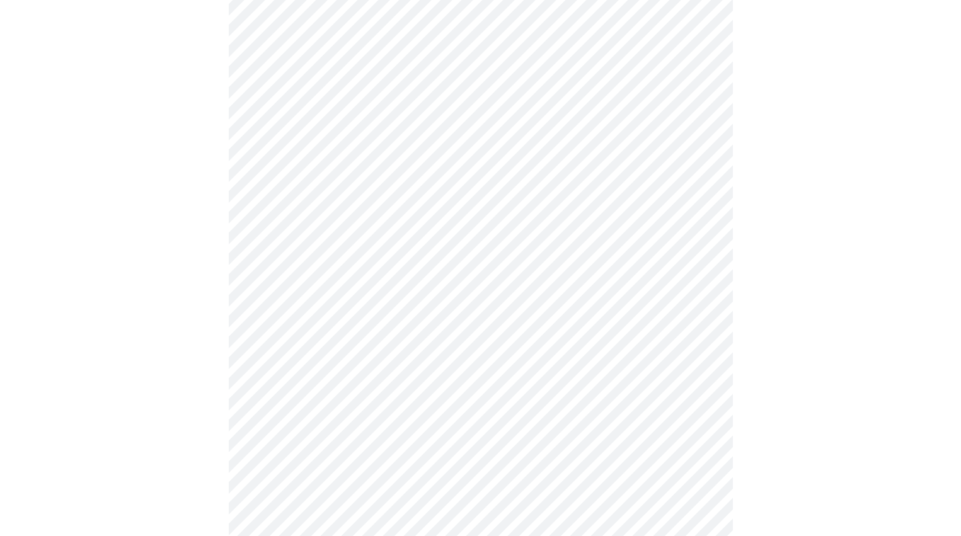
scroll to position [914, 0]
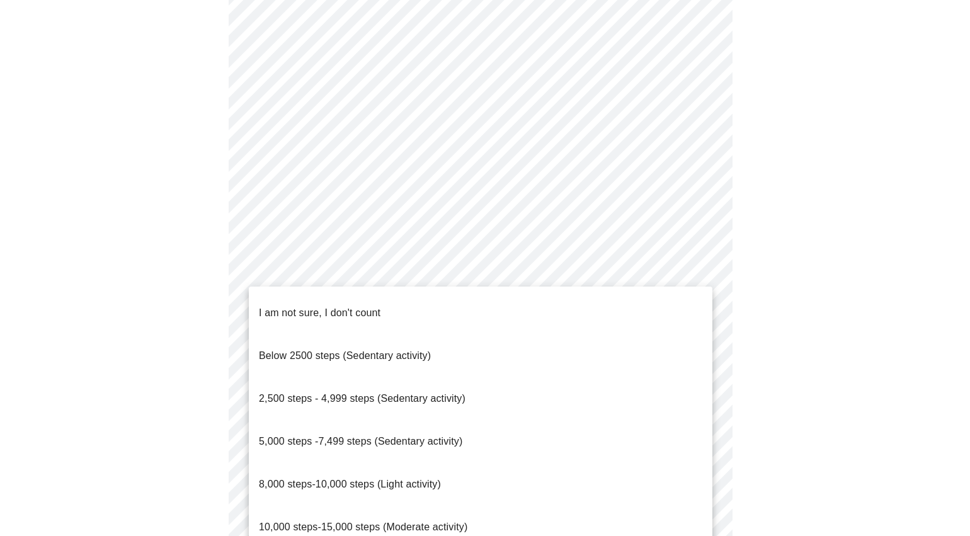
click at [379, 467] on span "8,000 steps-10,000 steps (Light activity)" at bounding box center [350, 484] width 182 height 35
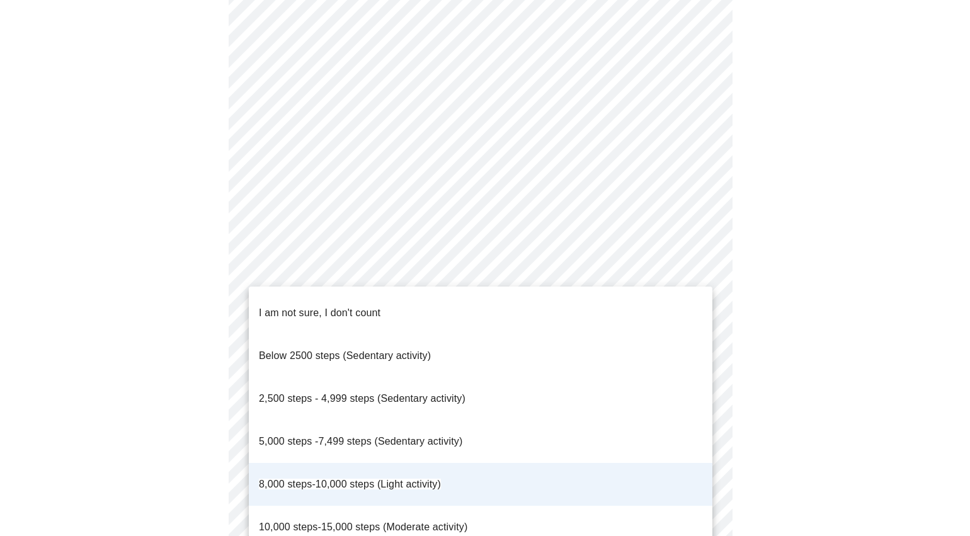
click at [813, 368] on div at bounding box center [485, 268] width 970 height 536
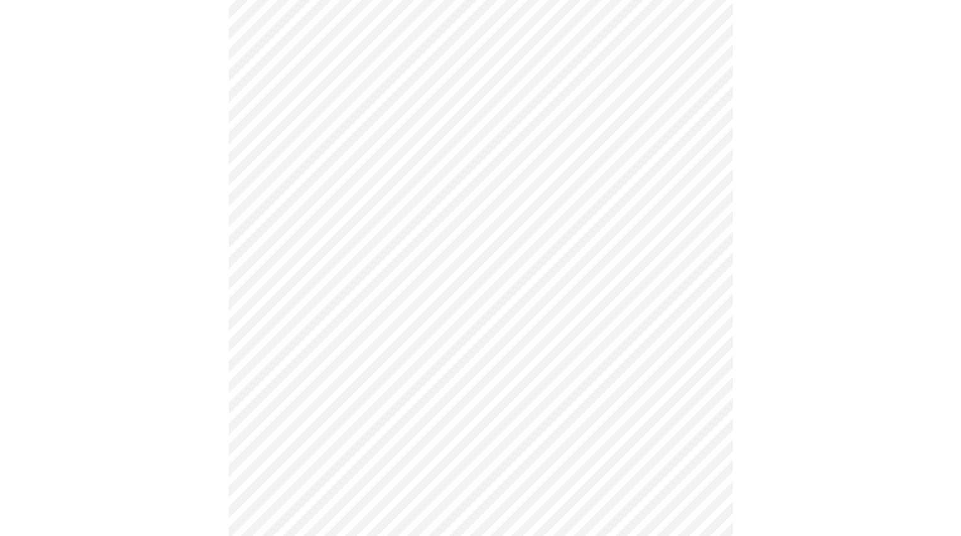
scroll to position [922, 0]
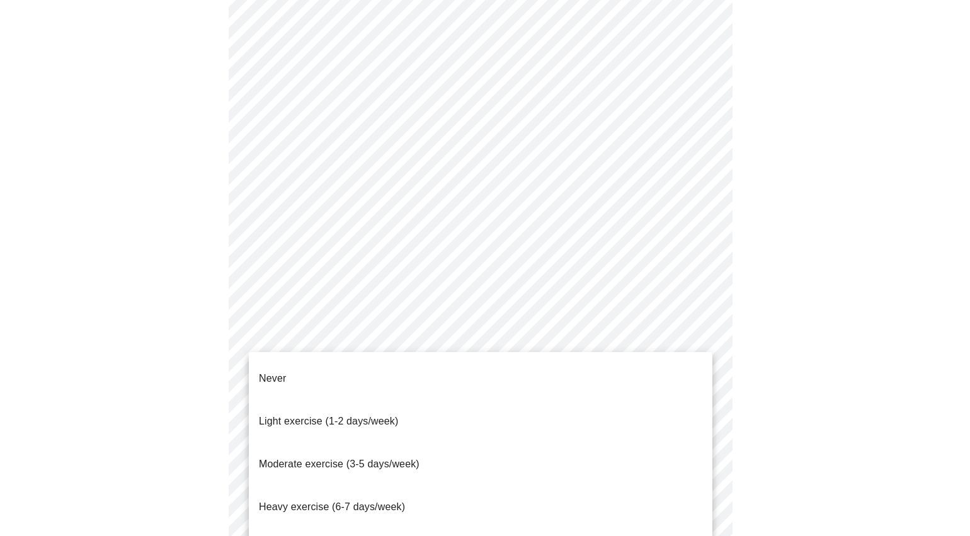
click at [330, 447] on span "Moderate exercise (3-5 days/week)" at bounding box center [339, 464] width 161 height 35
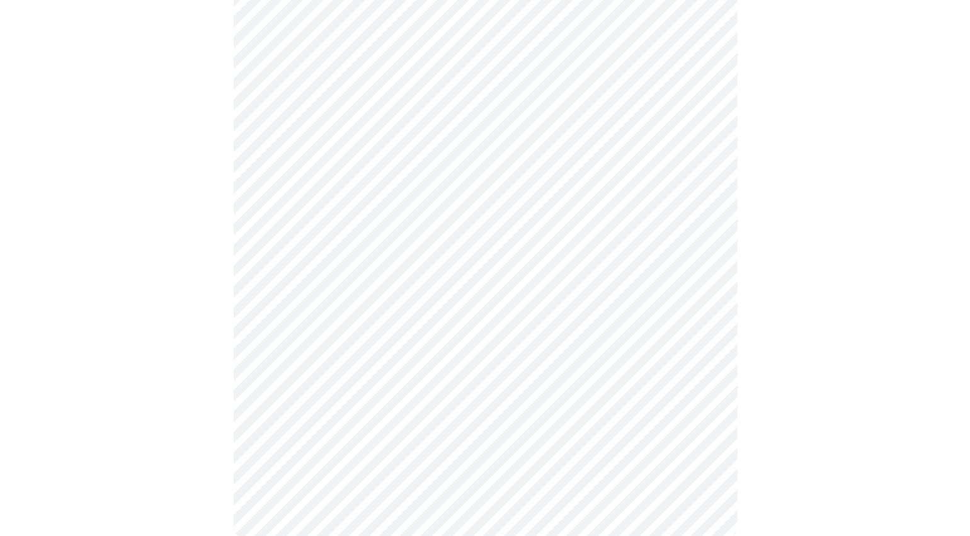
scroll to position [1100, 0]
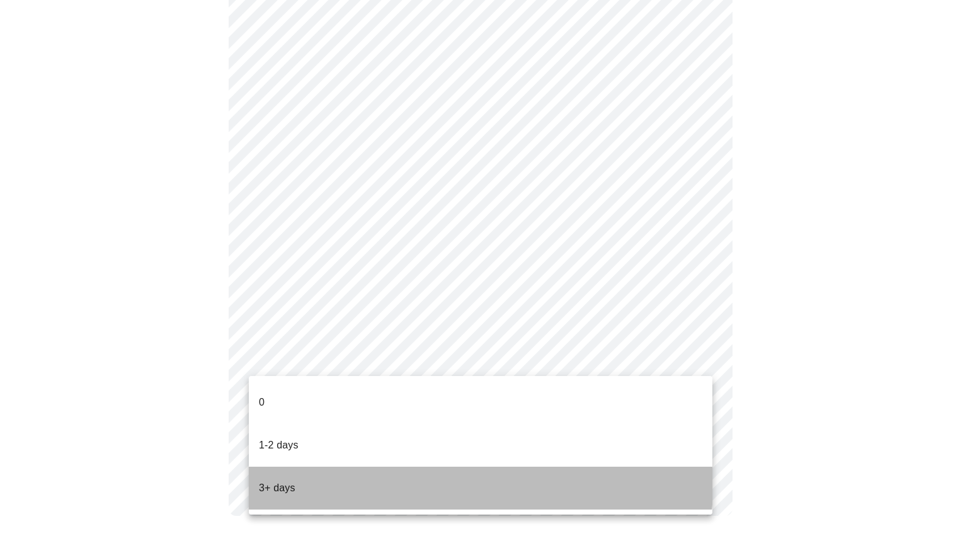
click at [295, 467] on li "3+ days" at bounding box center [481, 488] width 464 height 43
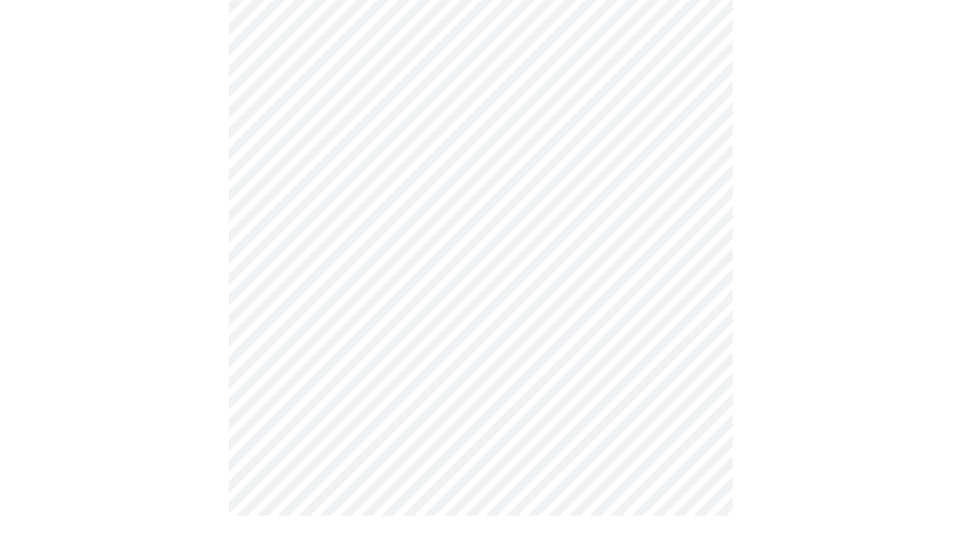
scroll to position [0, 0]
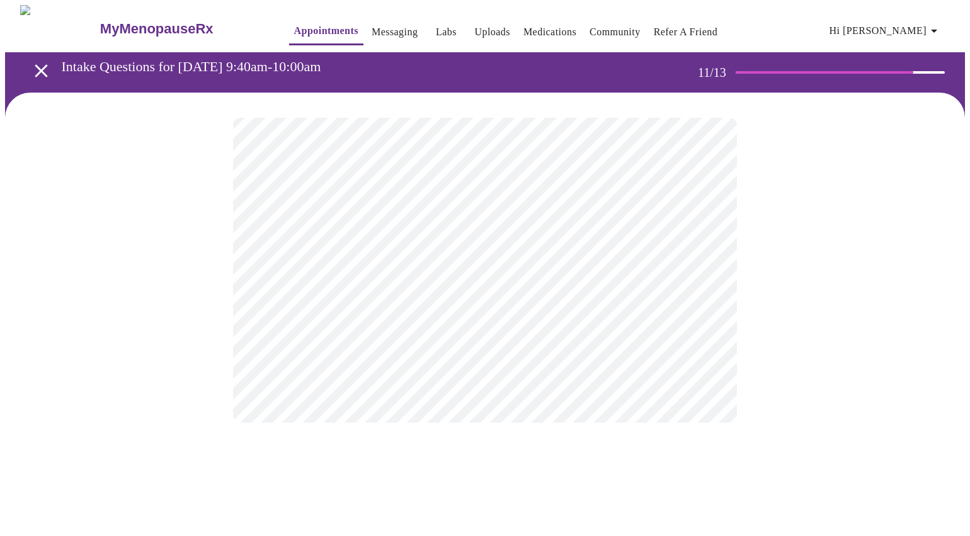
click at [782, 283] on div at bounding box center [485, 270] width 960 height 355
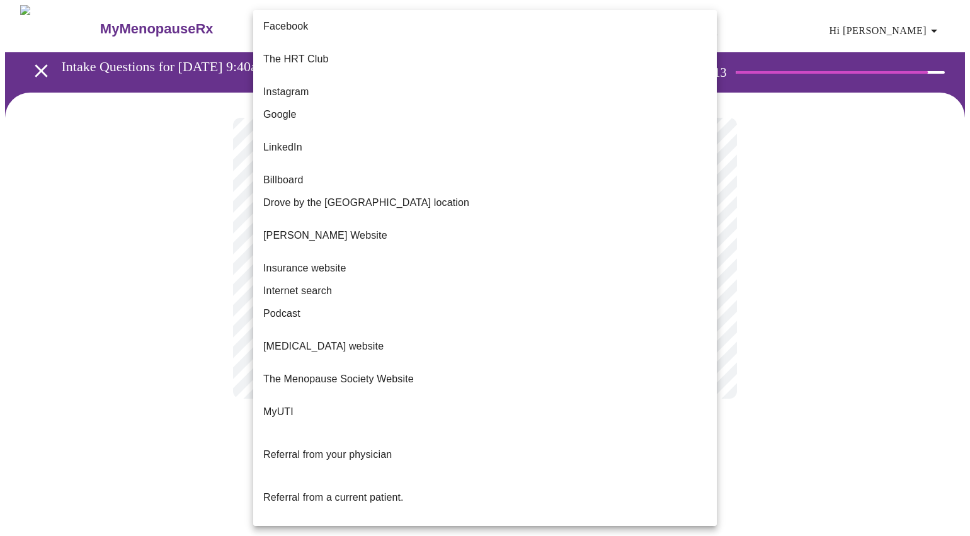
click at [392, 256] on body "MyMenopauseRx Appointments Messaging Labs Uploads Medications Community Refer a…" at bounding box center [485, 214] width 960 height 419
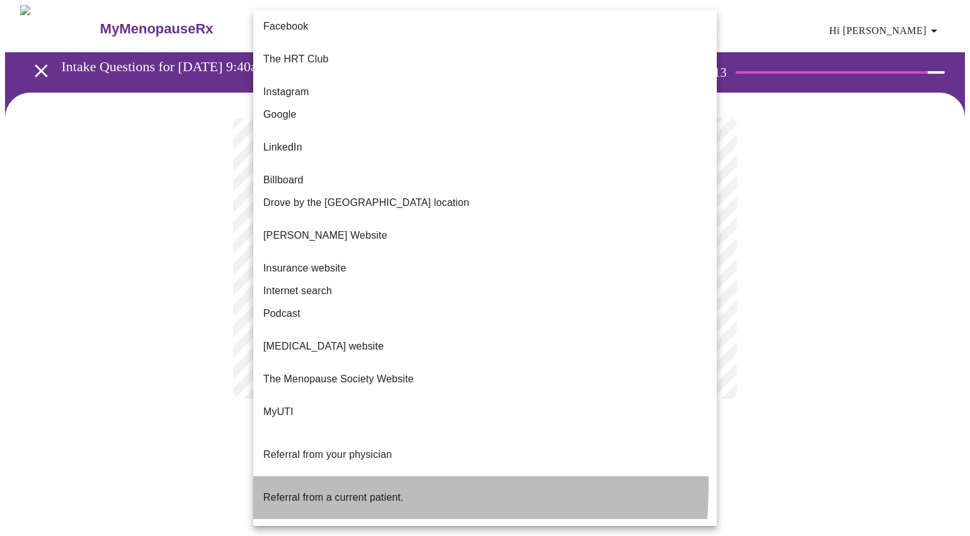
click at [345, 492] on span "Referral from a current patient." at bounding box center [333, 497] width 141 height 11
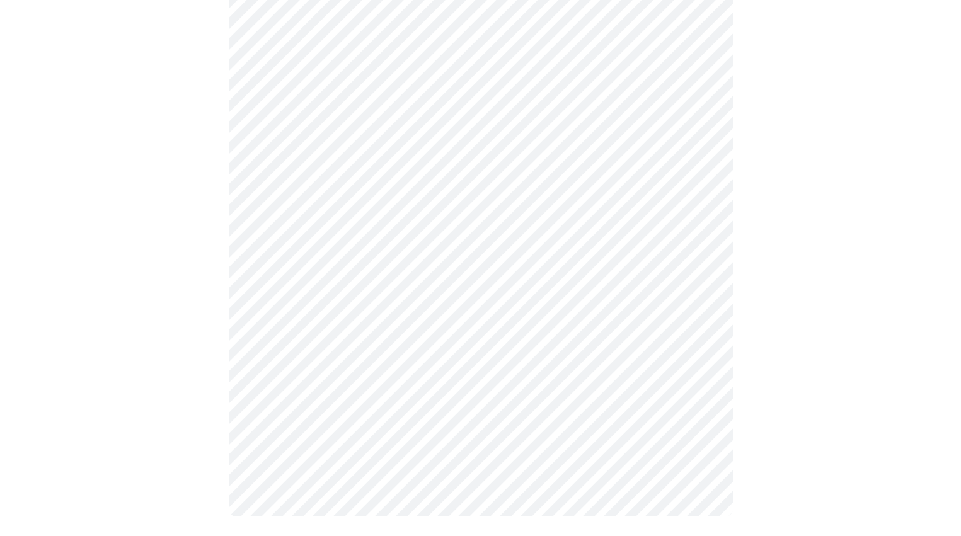
scroll to position [579, 0]
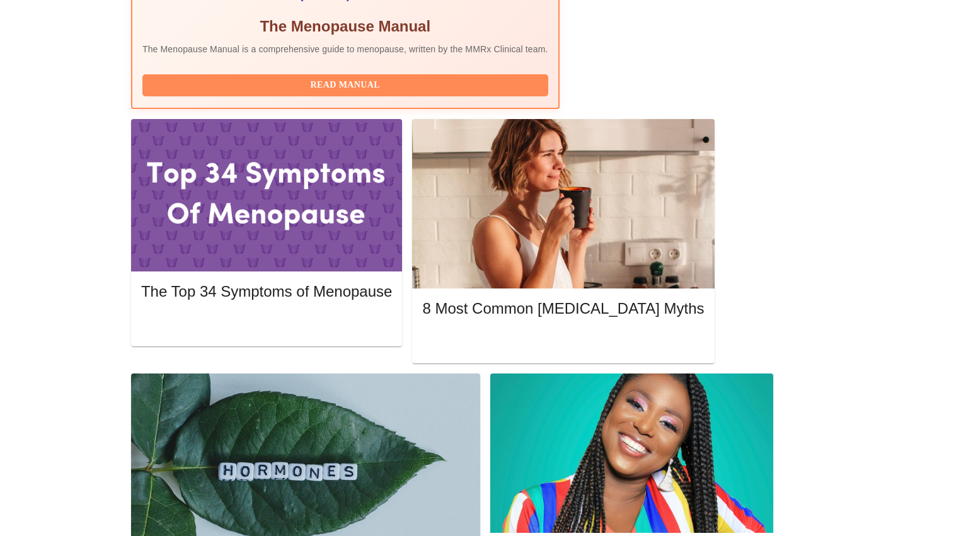
scroll to position [495, 0]
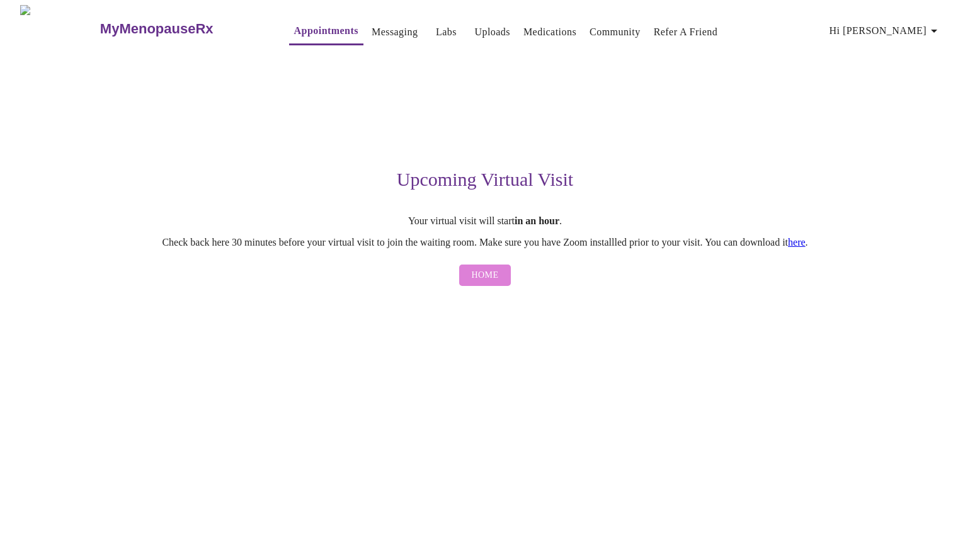
click at [492, 276] on span "Home" at bounding box center [485, 276] width 27 height 16
